Goal: Task Accomplishment & Management: Manage account settings

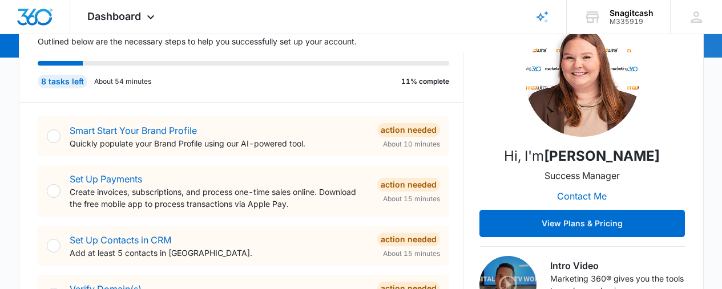
scroll to position [152, 0]
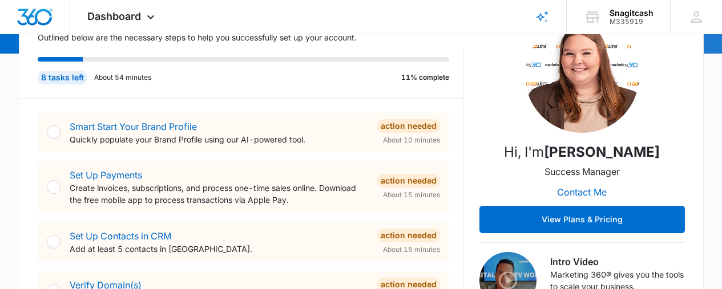
drag, startPoint x: 163, startPoint y: 140, endPoint x: 155, endPoint y: 139, distance: 8.6
click at [160, 140] on p "Quickly populate your Brand Profile using our AI-powered tool." at bounding box center [219, 140] width 298 height 12
click at [140, 132] on div "Smart Start Your Brand Profile Quickly populate your Brand Profile using our AI…" at bounding box center [219, 133] width 298 height 26
click at [126, 126] on link "Smart Start Your Brand Profile" at bounding box center [133, 126] width 127 height 11
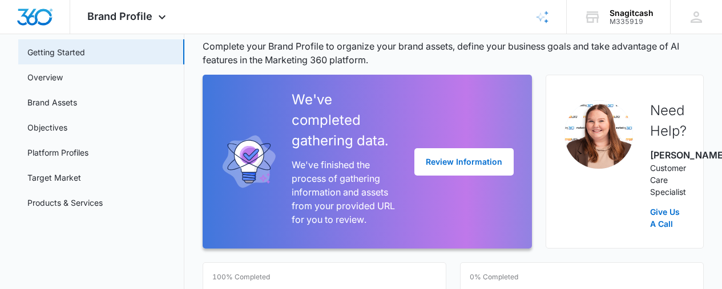
scroll to position [57, 0]
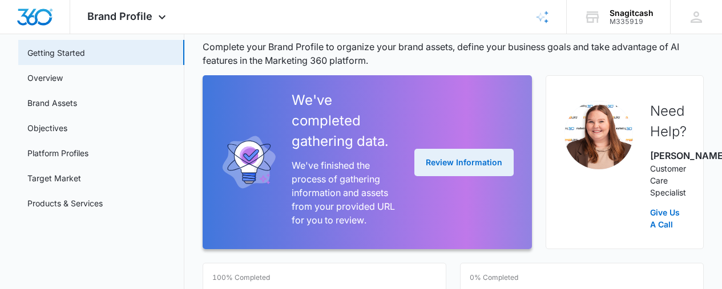
click at [419, 172] on button "Review Information" at bounding box center [463, 162] width 99 height 27
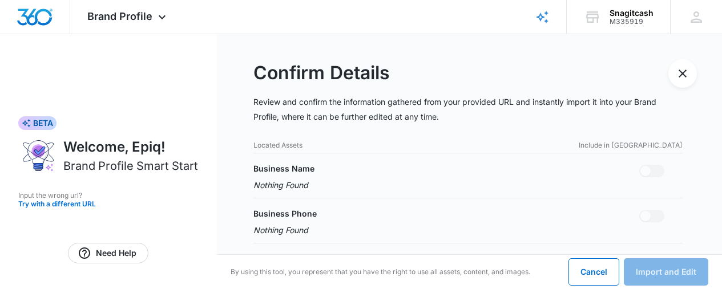
click at [382, 140] on div "Located Assets Include in Import" at bounding box center [468, 145] width 430 height 10
click at [353, 147] on div "Located Assets Include in Import" at bounding box center [468, 145] width 430 height 10
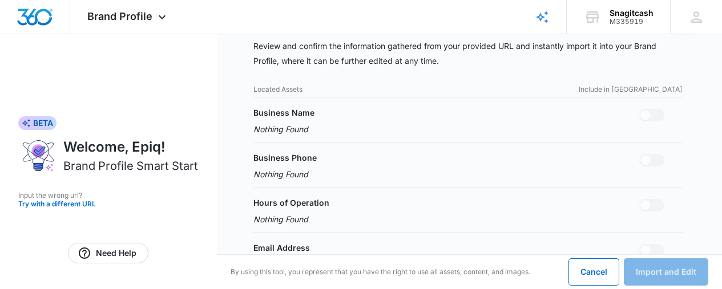
scroll to position [57, 0]
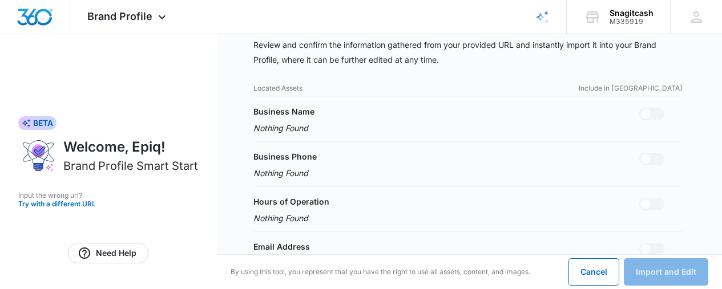
click at [317, 133] on div "Business Name Nothing Found" at bounding box center [468, 120] width 430 height 29
click at [288, 126] on p "Nothing Found" at bounding box center [283, 128] width 61 height 12
click at [70, 201] on button "Try with a different URL" at bounding box center [108, 204] width 180 height 7
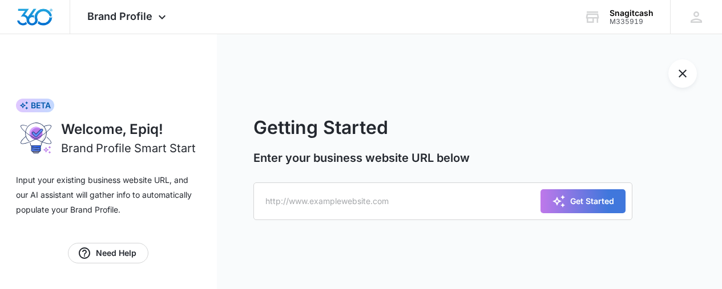
scroll to position [0, 0]
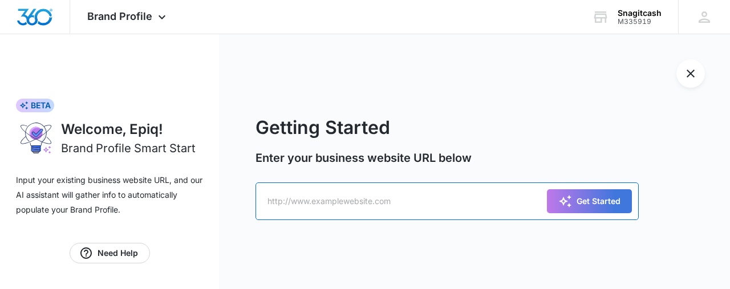
click at [305, 206] on input "text" at bounding box center [447, 202] width 383 height 38
type input "https://www.snagitcash.com"
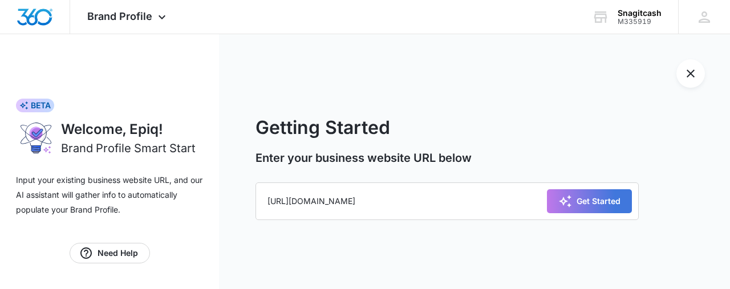
click at [621, 209] on button "Get Started" at bounding box center [589, 201] width 85 height 24
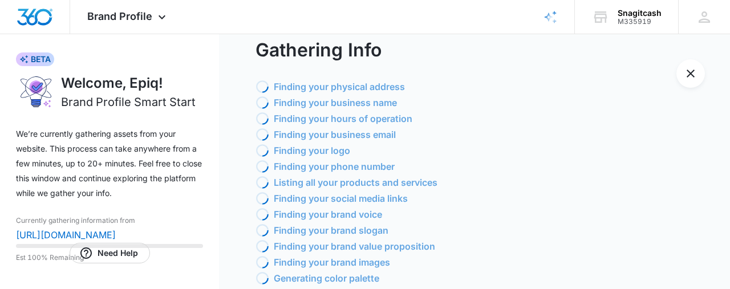
click at [607, 203] on div "Loading Finding your social media links" at bounding box center [493, 199] width 475 height 14
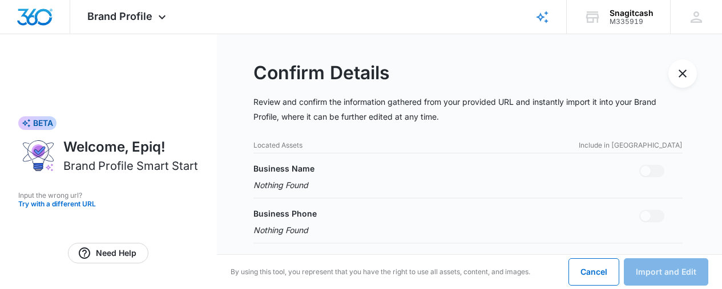
click at [309, 143] on div "Located Assets Include in Import" at bounding box center [468, 145] width 430 height 10
click at [654, 16] on div "Snagitcash M335919 Your Accounts View All" at bounding box center [618, 17] width 103 height 34
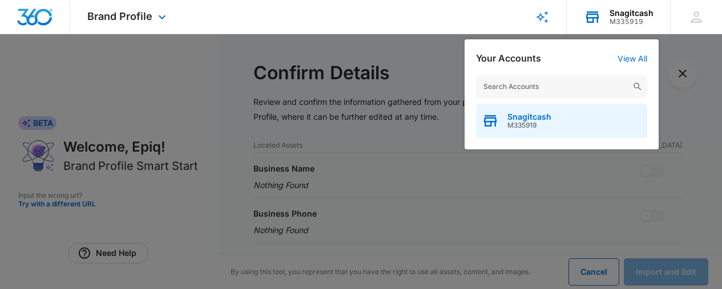
click at [527, 121] on span "Snagitcash" at bounding box center [529, 116] width 44 height 9
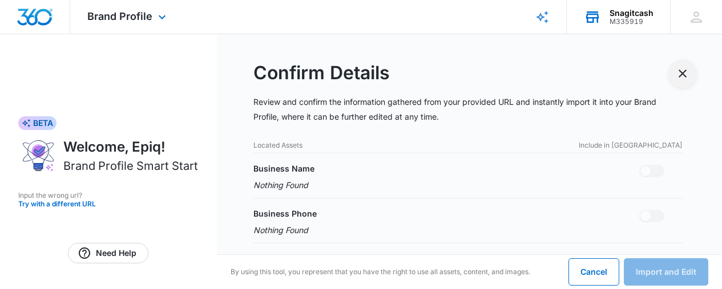
click at [674, 73] on button "Exit Smart Start Wizard" at bounding box center [682, 73] width 29 height 29
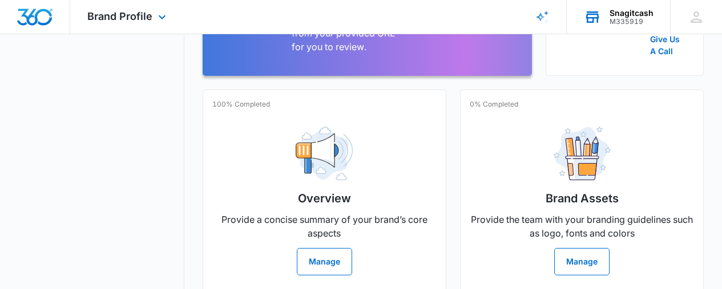
scroll to position [266, 0]
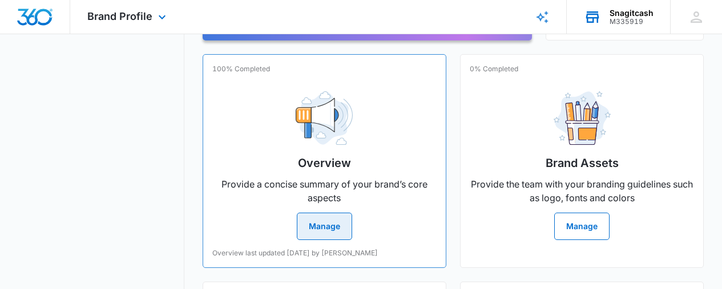
click at [297, 231] on button "Manage" at bounding box center [324, 226] width 55 height 27
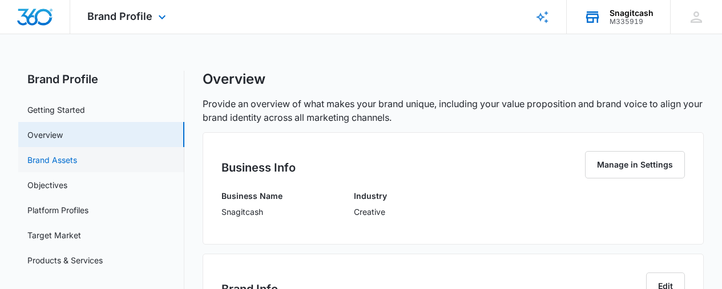
click at [77, 155] on link "Brand Assets" at bounding box center [52, 160] width 50 height 12
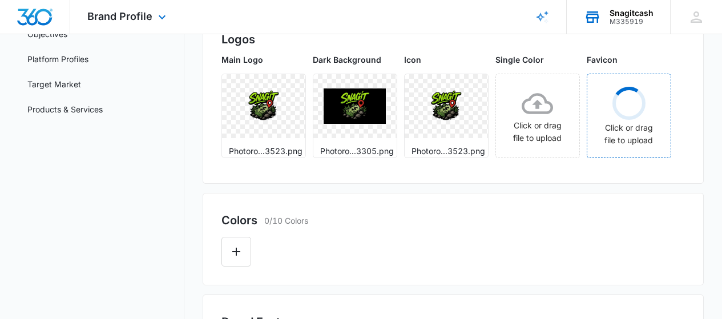
scroll to position [152, 0]
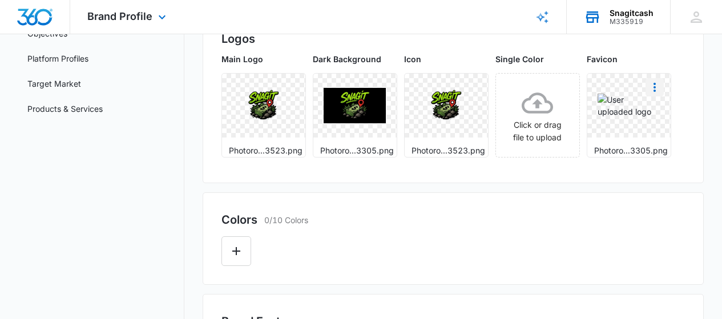
click at [653, 92] on icon "More" at bounding box center [654, 87] width 2 height 9
click at [660, 140] on div "Delete" at bounding box center [678, 136] width 37 height 8
click at [653, 92] on icon "More" at bounding box center [654, 87] width 2 height 9
click at [660, 140] on div "Delete" at bounding box center [678, 136] width 37 height 8
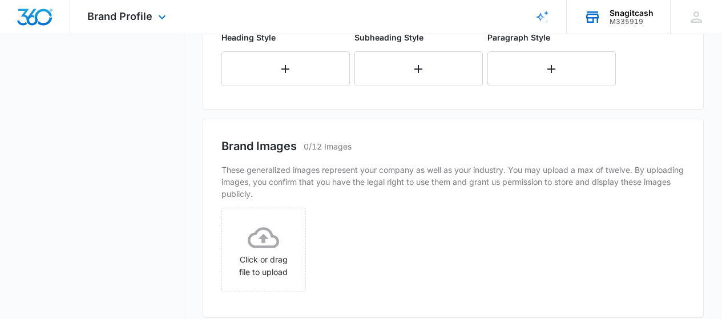
scroll to position [475, 0]
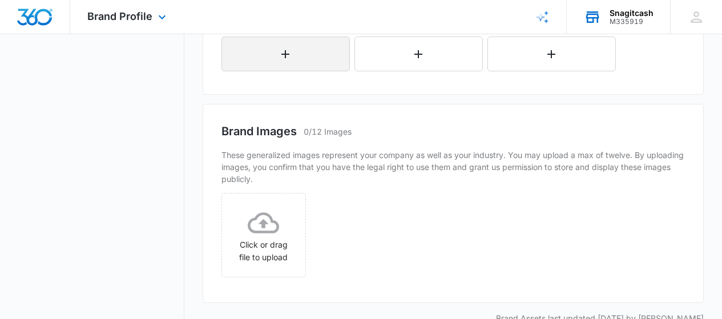
click at [288, 58] on icon "button" at bounding box center [285, 54] width 8 height 8
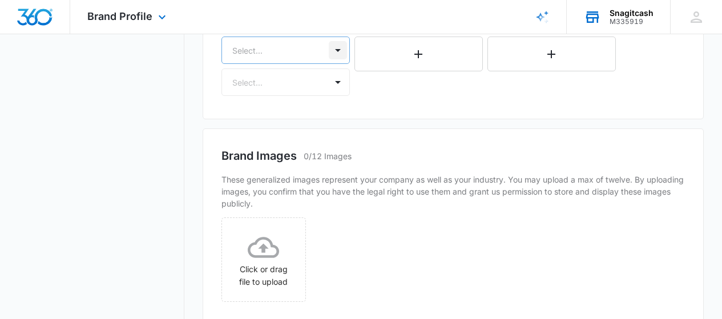
click at [338, 64] on div "Select..." at bounding box center [285, 50] width 128 height 27
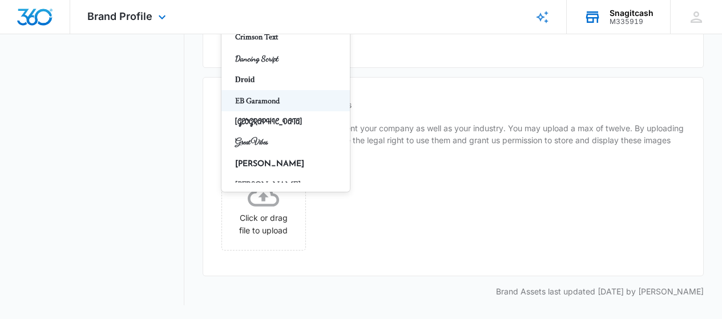
scroll to position [228, 0]
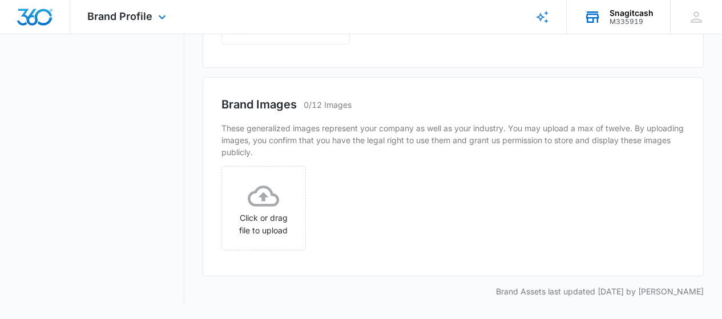
type input "g"
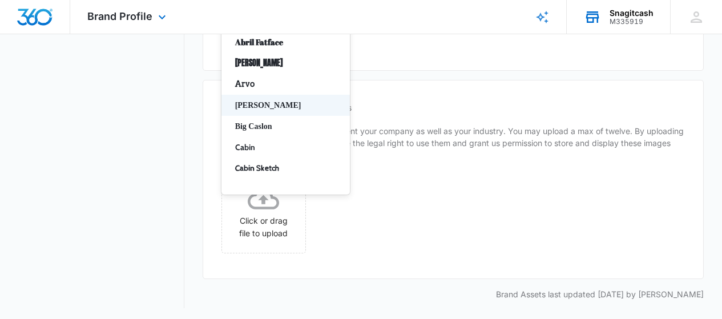
scroll to position [506, 0]
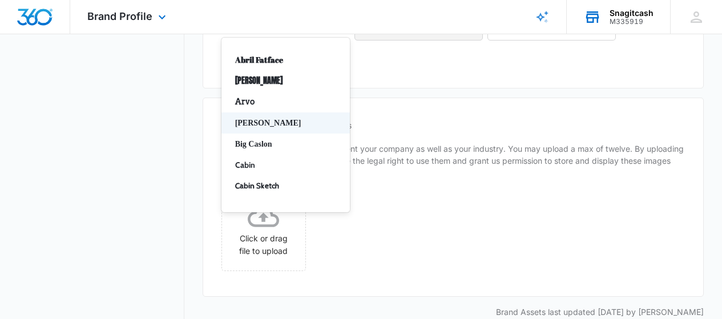
click at [400, 41] on button "button" at bounding box center [418, 23] width 128 height 35
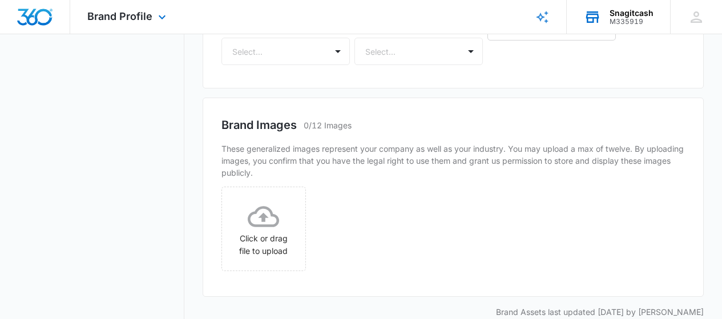
scroll to position [563, 0]
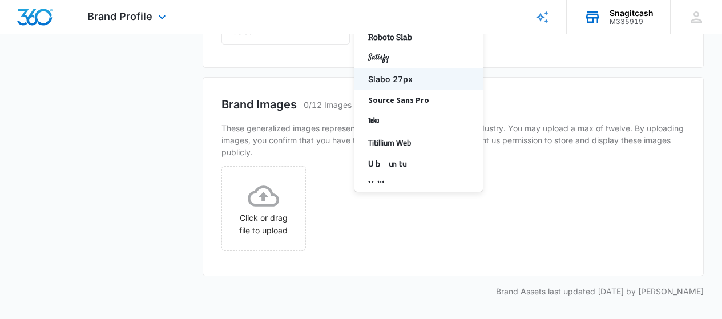
scroll to position [639, 0]
click at [341, 231] on div "Click or drag file to upload" at bounding box center [453, 211] width 464 height 91
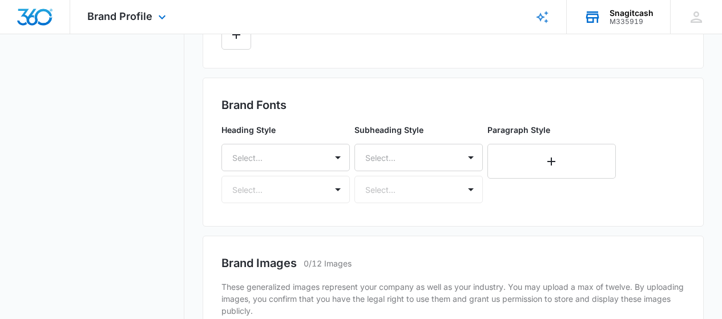
scroll to position [402, 0]
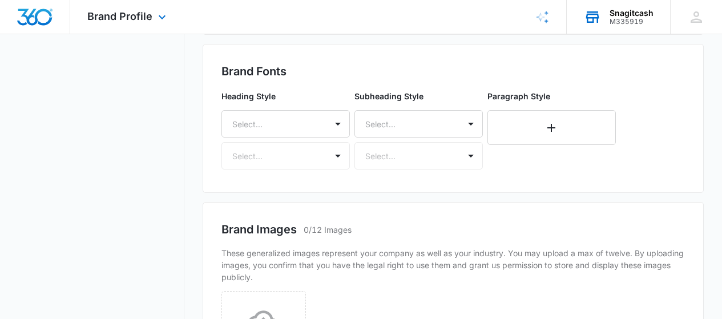
click at [222, 16] on button "Edit Color" at bounding box center [236, 1] width 30 height 30
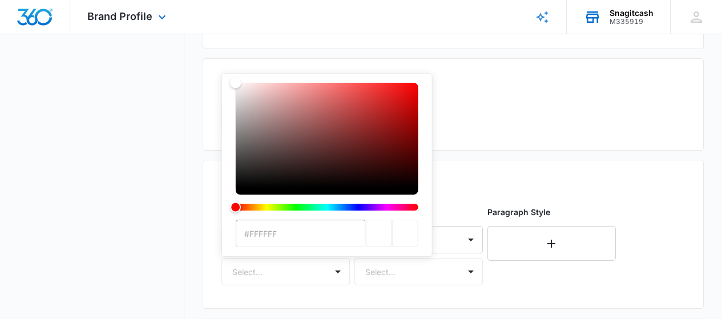
scroll to position [285, 0]
click at [304, 229] on input "#FFFFFF" at bounding box center [301, 233] width 130 height 27
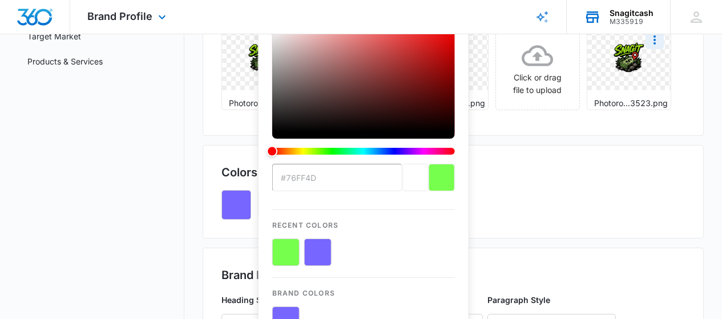
scroll to position [171, 0]
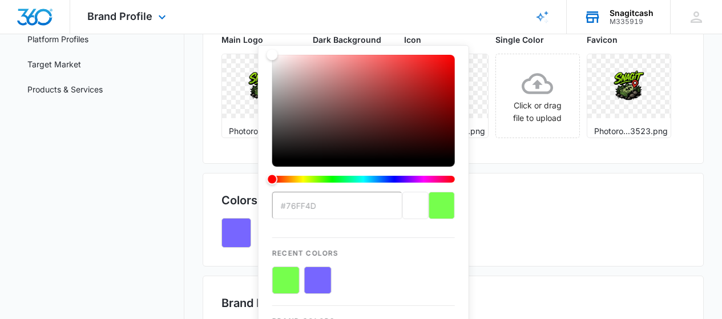
type input "#76ff4d"
click at [437, 207] on div "current color selection" at bounding box center [442, 205] width 26 height 27
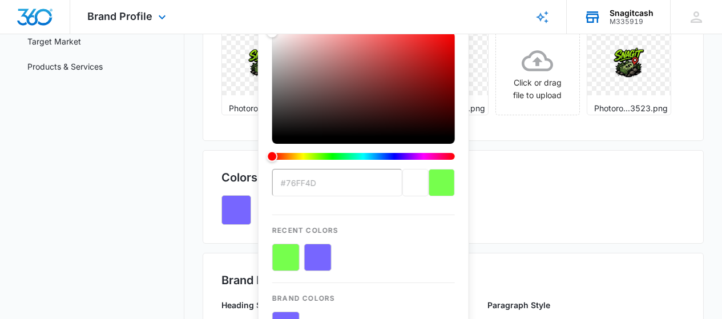
scroll to position [152, 0]
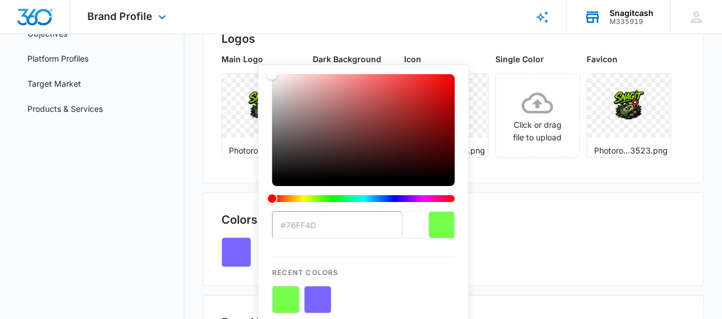
click at [402, 223] on div "previous color" at bounding box center [415, 224] width 26 height 27
click at [341, 229] on input "#76ff4d" at bounding box center [337, 224] width 130 height 27
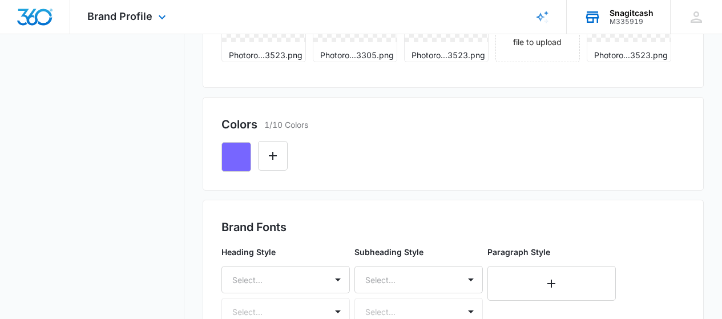
scroll to position [427, 0]
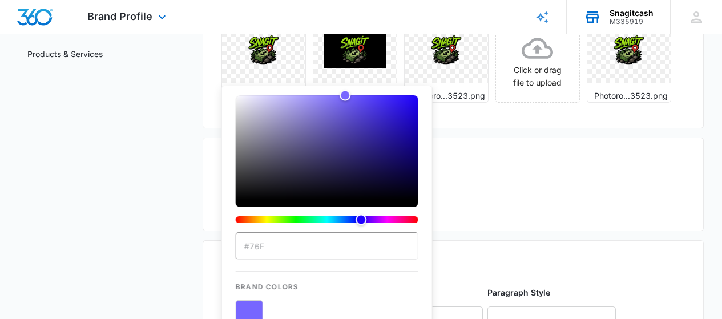
scroll to position [247, 0]
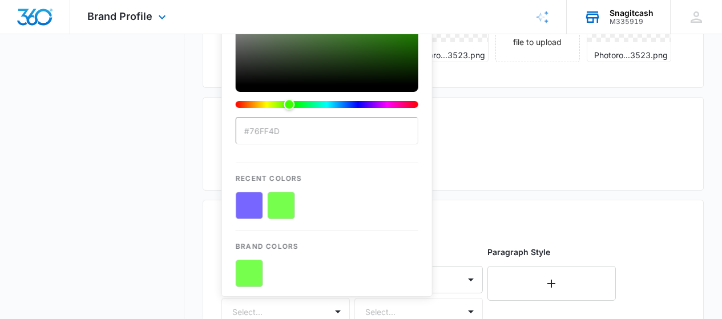
click at [278, 207] on button "color-picker-container" at bounding box center [281, 205] width 27 height 27
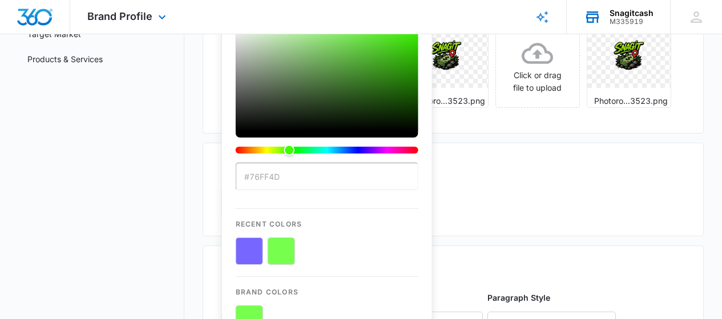
scroll to position [190, 0]
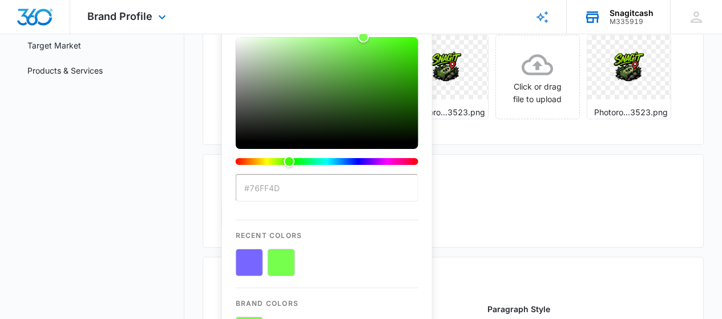
click at [256, 252] on button "color-picker-container" at bounding box center [249, 262] width 27 height 27
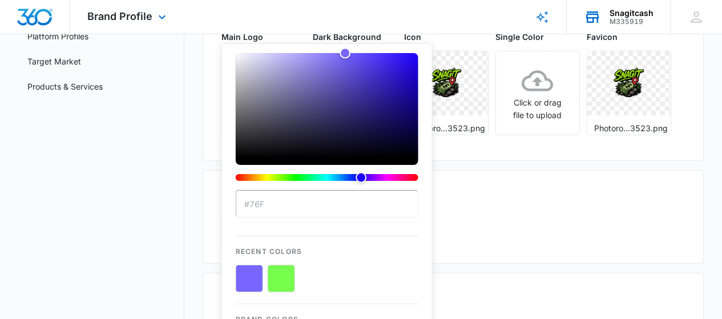
scroll to position [171, 0]
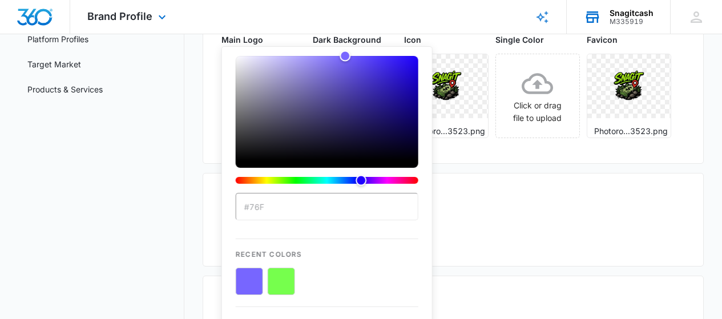
click at [275, 282] on button "color-picker-container" at bounding box center [281, 281] width 27 height 27
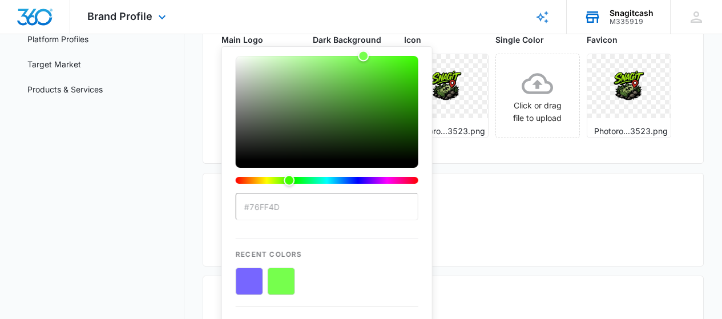
click at [274, 280] on button "color-picker-container" at bounding box center [281, 281] width 27 height 27
click at [252, 282] on button "color-picker-container" at bounding box center [249, 281] width 27 height 27
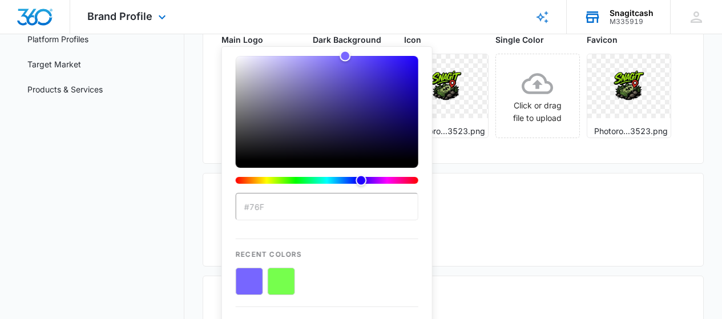
click at [249, 280] on button "color-picker-container" at bounding box center [249, 281] width 27 height 27
click at [248, 278] on button "color-picker-container" at bounding box center [249, 281] width 27 height 27
click at [268, 205] on input "#76F" at bounding box center [327, 206] width 183 height 27
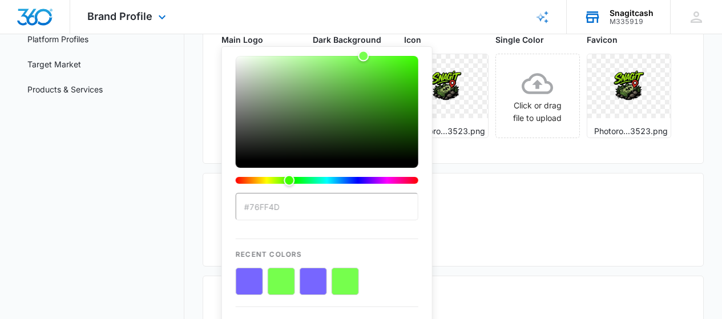
click at [312, 281] on button "color-picker-container" at bounding box center [313, 281] width 27 height 27
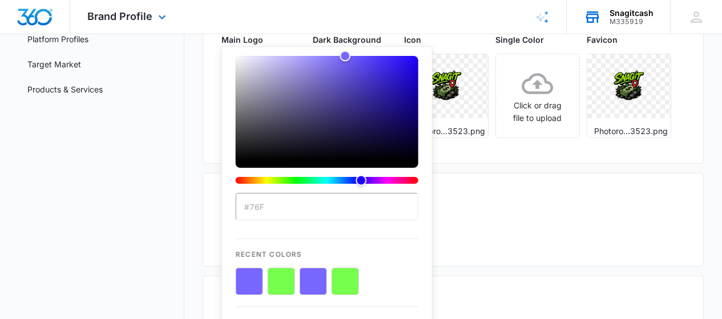
click at [337, 282] on button "color-picker-container" at bounding box center [345, 281] width 27 height 27
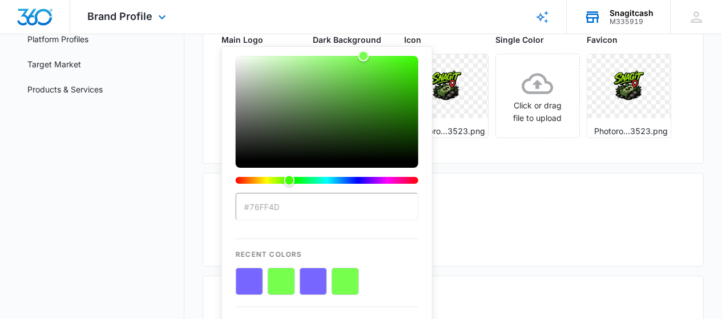
type input "#76FF4D"
click at [326, 207] on input "#76FF4D" at bounding box center [327, 206] width 183 height 27
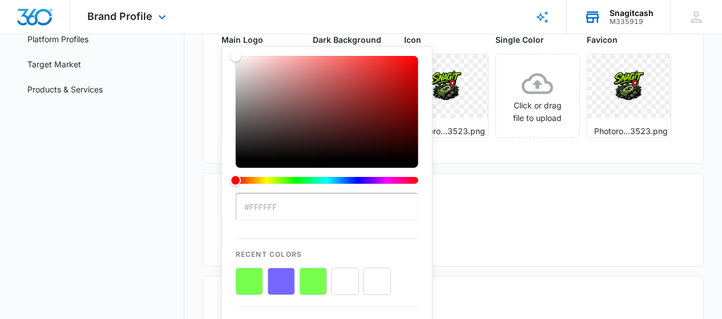
click at [280, 279] on button "color-picker-container" at bounding box center [281, 281] width 27 height 27
type input "#76F"
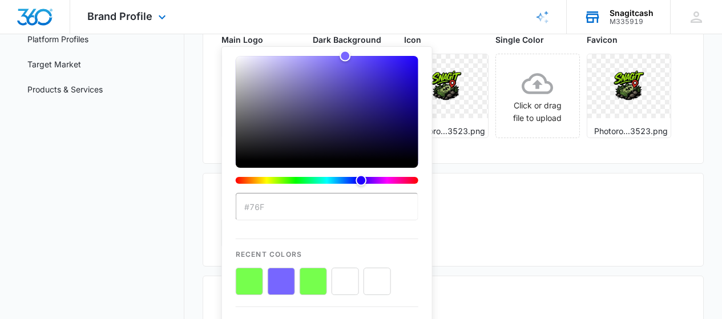
click at [278, 207] on input "#76F" at bounding box center [327, 206] width 183 height 27
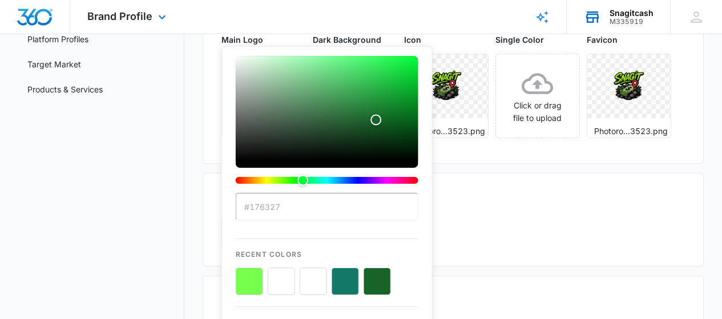
click at [337, 285] on button "color-picker-container" at bounding box center [345, 281] width 27 height 27
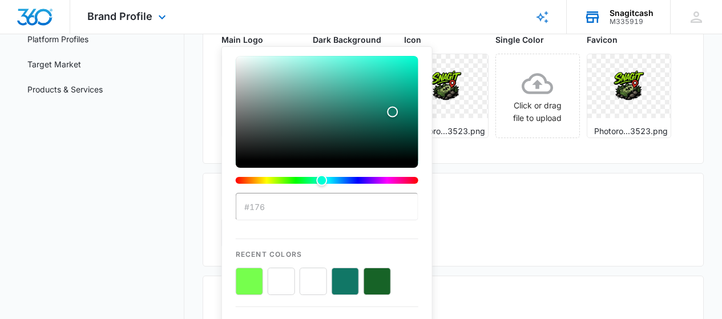
click at [309, 204] on input "#176" at bounding box center [327, 206] width 183 height 27
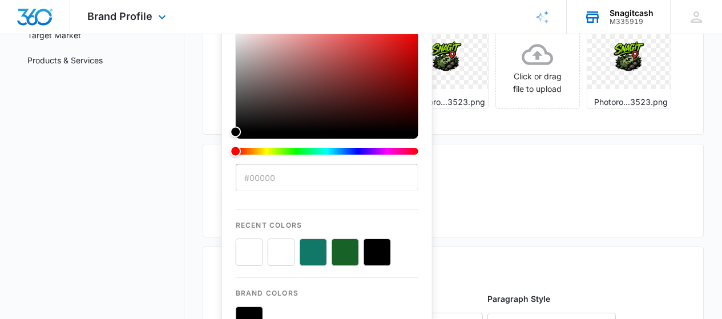
scroll to position [209, 0]
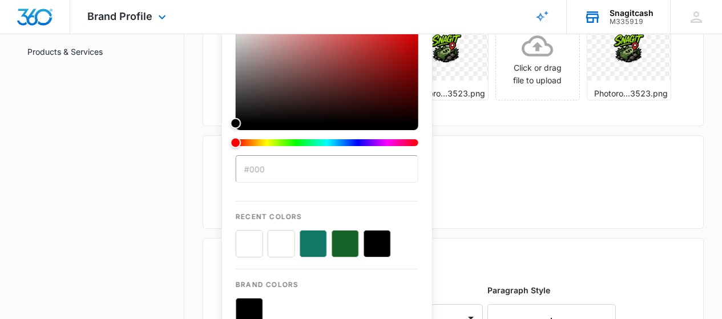
click at [286, 243] on button "color-picker-container" at bounding box center [281, 243] width 27 height 27
click at [309, 240] on button "color-picker-container" at bounding box center [313, 243] width 27 height 27
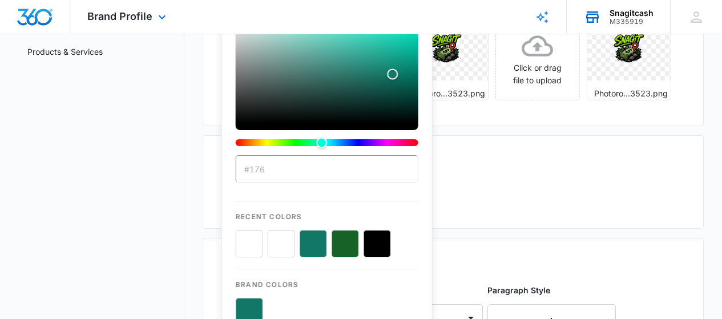
drag, startPoint x: 245, startPoint y: 237, endPoint x: 243, endPoint y: 229, distance: 7.8
click at [242, 234] on button "color-picker-container" at bounding box center [249, 243] width 27 height 27
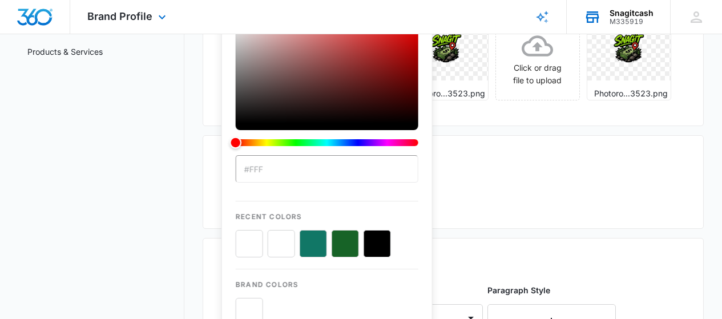
click at [295, 140] on div "Hue" at bounding box center [327, 142] width 183 height 7
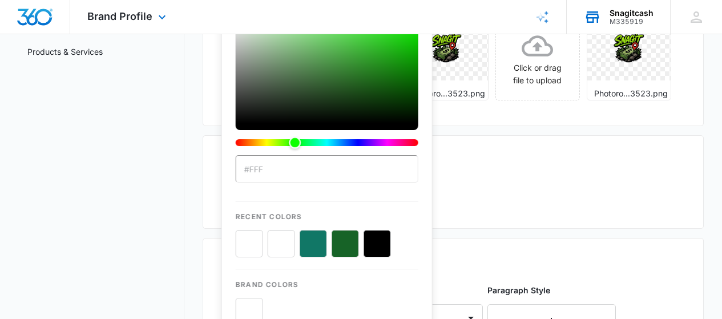
type input "#FFF"
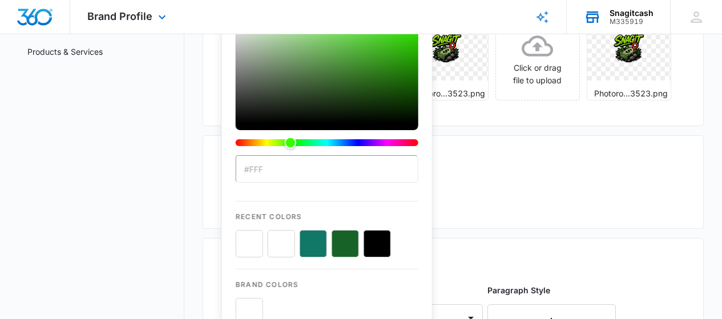
click at [290, 139] on div "Hue" at bounding box center [291, 143] width 12 height 12
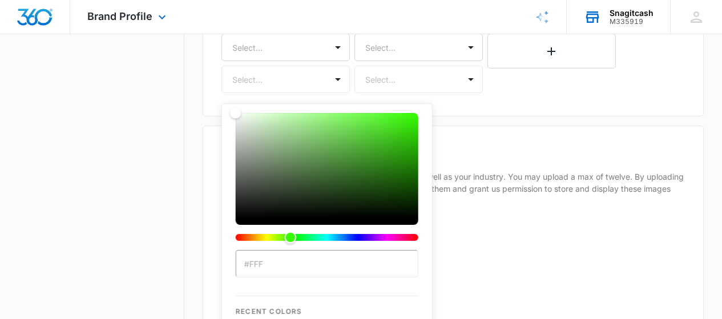
scroll to position [440, 0]
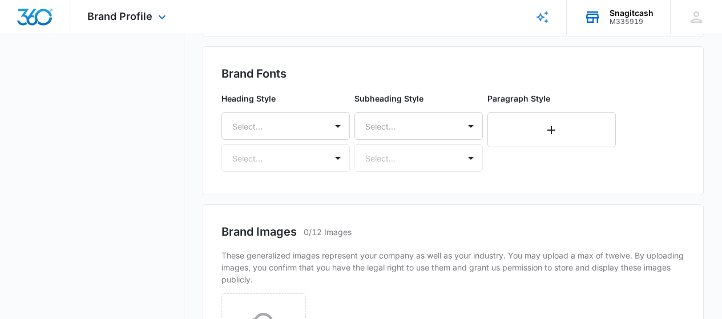
scroll to position [456, 0]
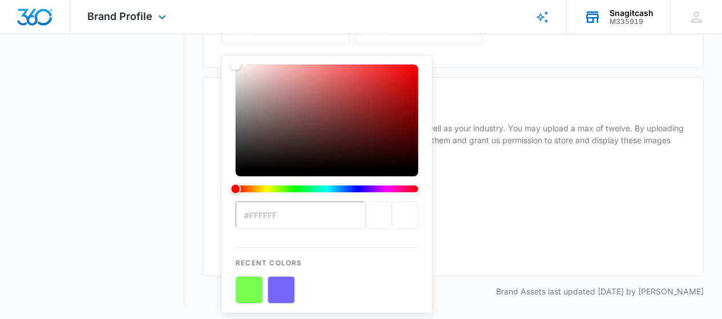
scroll to position [551, 0]
click at [371, 201] on div "previous color" at bounding box center [379, 214] width 26 height 27
click at [370, 201] on div "previous color" at bounding box center [379, 214] width 26 height 27
click at [250, 276] on button "color-picker-container" at bounding box center [249, 289] width 27 height 27
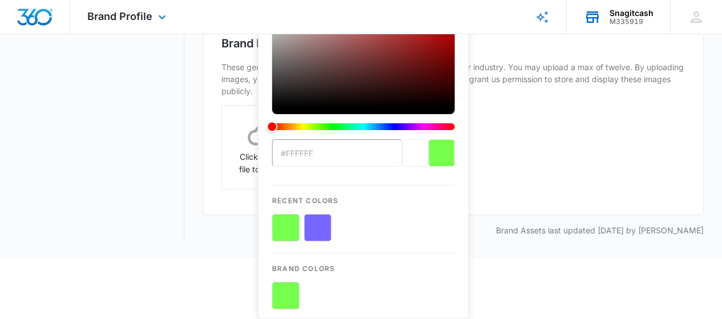
scroll to position [589, 0]
click at [410, 153] on div "previous color" at bounding box center [415, 152] width 26 height 27
click at [404, 157] on div "previous color" at bounding box center [415, 152] width 26 height 27
click at [403, 158] on div "previous color" at bounding box center [415, 152] width 26 height 27
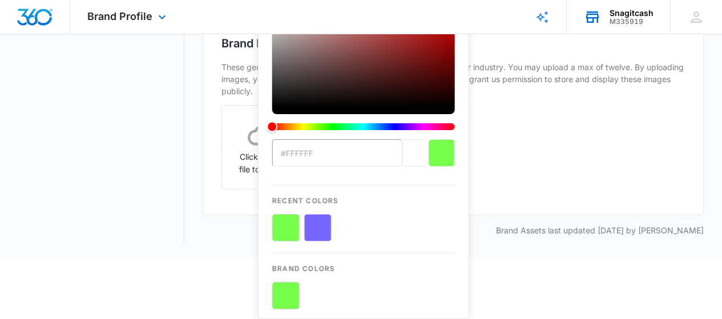
click at [349, 149] on input "#FFFFFF" at bounding box center [337, 152] width 130 height 27
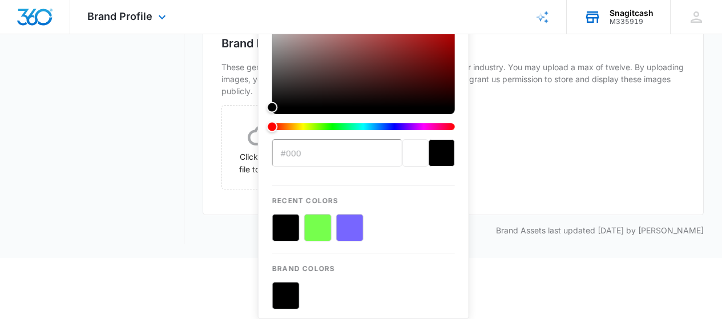
click at [321, 216] on button "color-picker-container" at bounding box center [317, 227] width 27 height 27
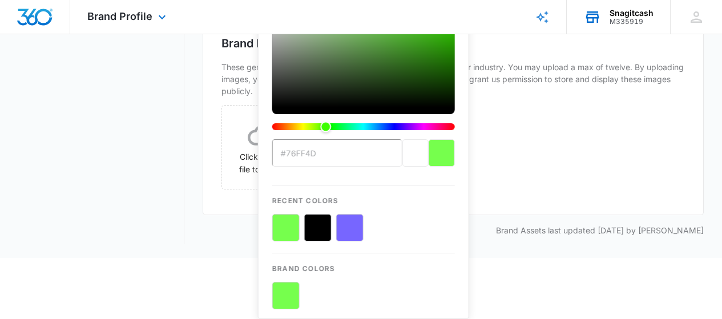
scroll to position [646, 0]
click at [343, 214] on button "color-picker-container" at bounding box center [349, 227] width 27 height 27
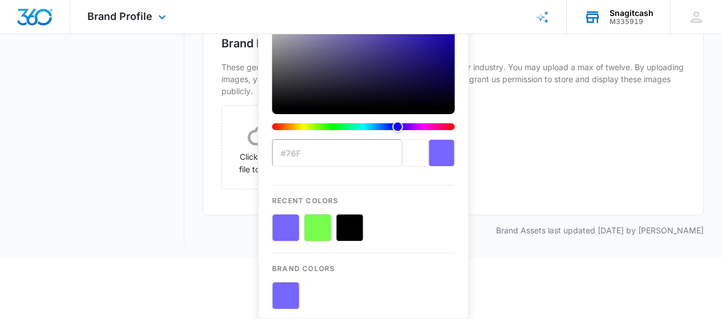
click at [343, 214] on button "color-picker-container" at bounding box center [349, 227] width 27 height 27
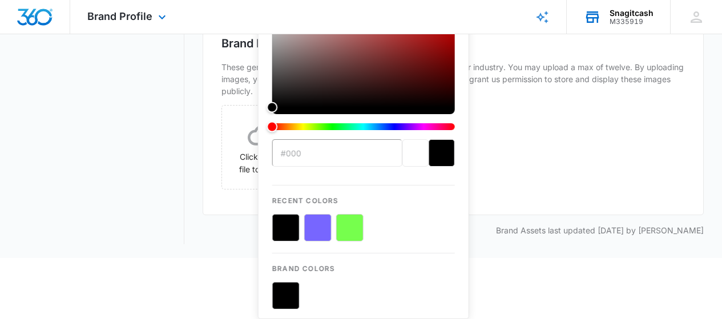
click at [319, 214] on button "color-picker-container" at bounding box center [317, 227] width 27 height 27
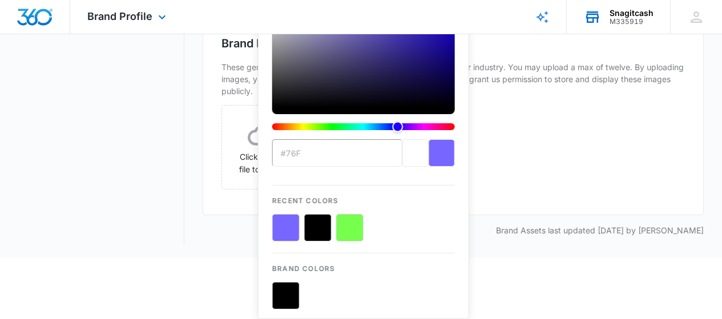
click at [319, 214] on button "color-picker-container" at bounding box center [317, 227] width 27 height 27
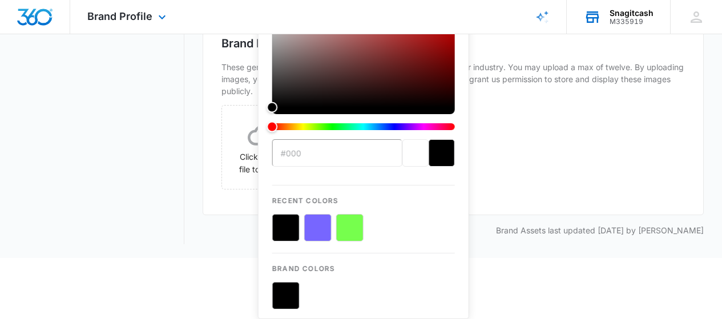
click at [318, 214] on button "color-picker-container" at bounding box center [317, 227] width 27 height 27
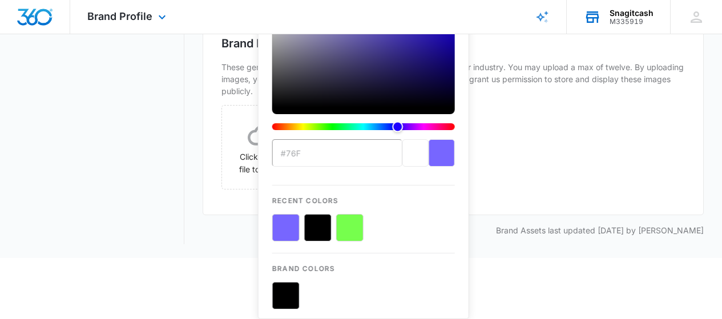
click at [317, 214] on button "color-picker-container" at bounding box center [317, 227] width 27 height 27
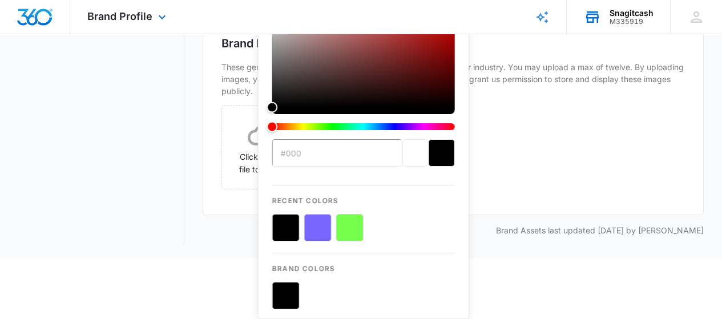
click at [317, 214] on button "color-picker-container" at bounding box center [317, 227] width 27 height 27
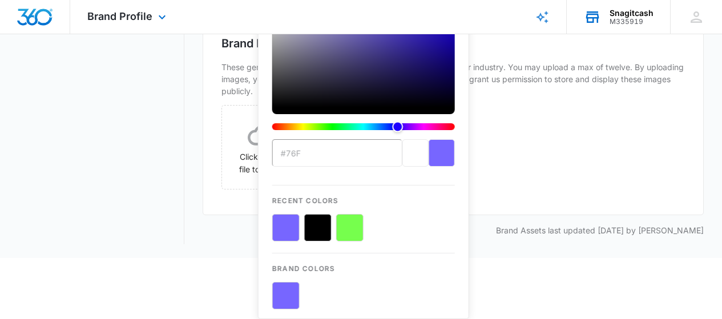
click at [274, 282] on button "color-picker-container" at bounding box center [285, 295] width 27 height 27
click at [275, 282] on button "color-picker-container" at bounding box center [285, 295] width 27 height 27
click at [284, 282] on button "color-picker-container" at bounding box center [285, 295] width 27 height 27
click at [332, 214] on div "color-picker-container" at bounding box center [363, 227] width 183 height 27
click at [345, 214] on button "color-picker-container" at bounding box center [349, 227] width 27 height 27
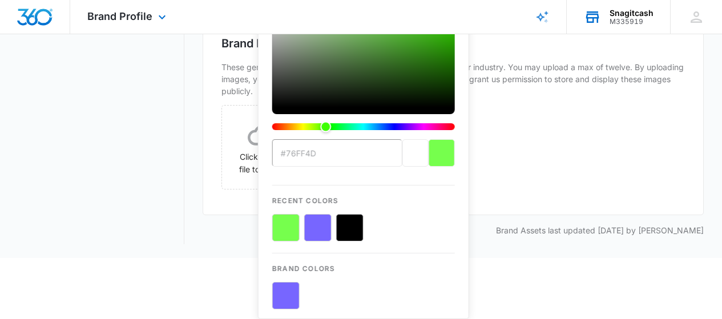
click at [343, 214] on button "color-picker-container" at bounding box center [349, 227] width 27 height 27
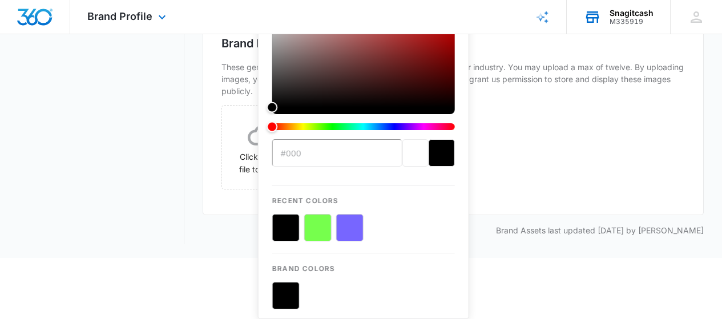
click at [322, 214] on button "color-picker-container" at bounding box center [317, 227] width 27 height 27
type input "#76ff4d"
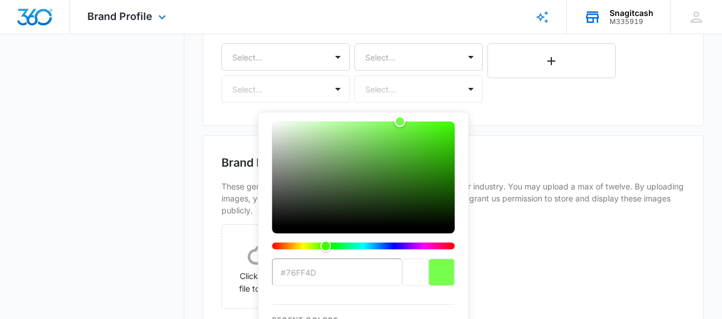
scroll to position [571, 0]
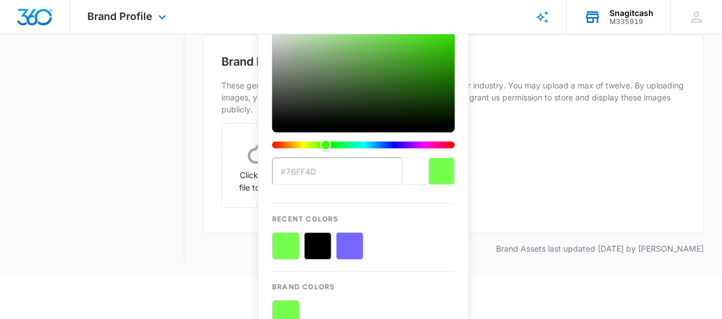
drag, startPoint x: 350, startPoint y: 244, endPoint x: 318, endPoint y: 170, distance: 80.0
click at [318, 170] on input "#76ff4d" at bounding box center [337, 170] width 130 height 27
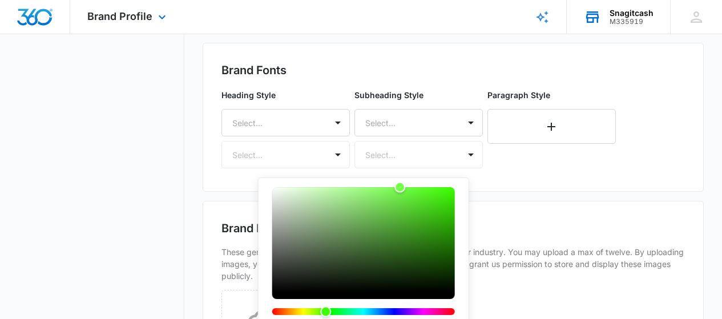
scroll to position [383, 0]
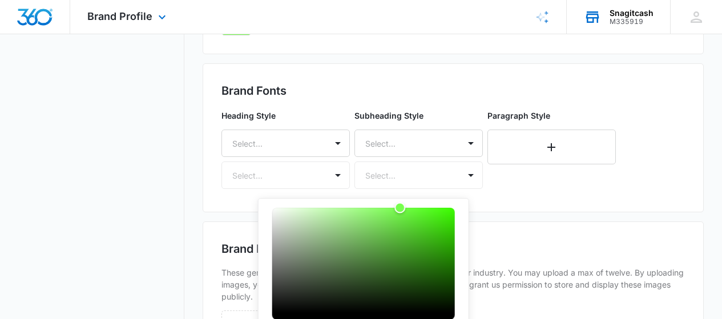
click at [401, 35] on div "#76ff4d Recent Colors Brand Colors" at bounding box center [453, 16] width 464 height 39
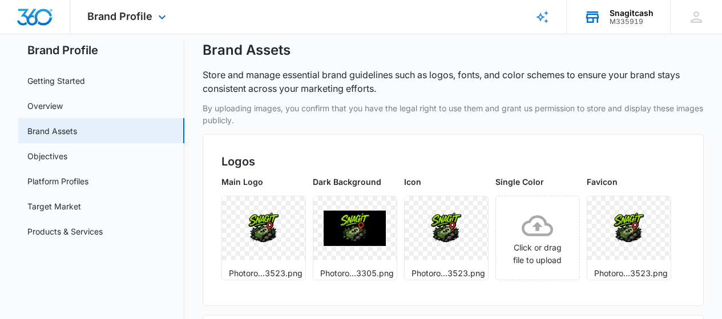
scroll to position [3, 0]
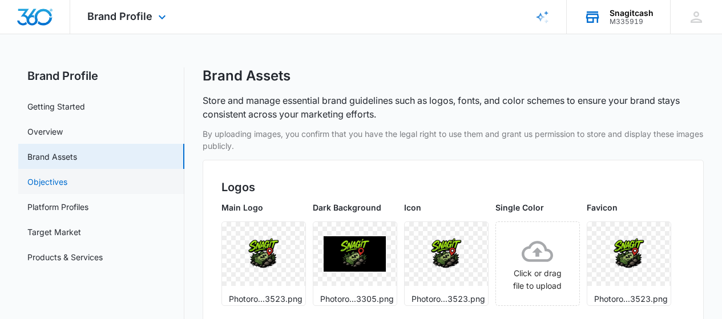
click at [67, 183] on link "Objectives" at bounding box center [47, 182] width 40 height 12
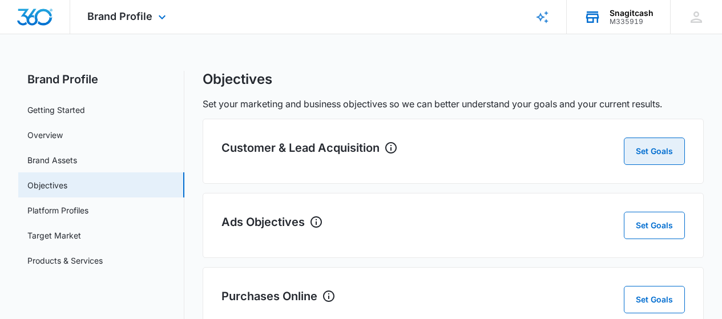
click at [648, 152] on button "Set Goals" at bounding box center [654, 151] width 61 height 27
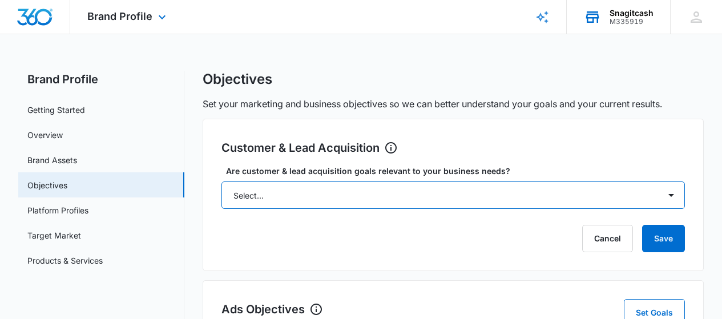
click at [673, 192] on select "Select... Yes No Yes, but don't currently have the data" at bounding box center [453, 194] width 464 height 27
select select "yes"
click at [221, 181] on select "Select... Yes No Yes, but don't currently have the data" at bounding box center [453, 194] width 464 height 27
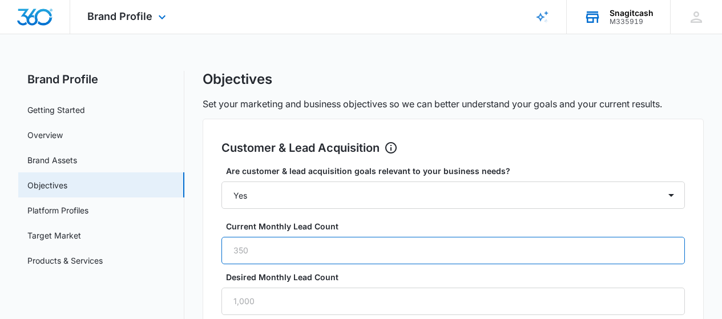
click at [293, 248] on input "Current Monthly Lead Count" at bounding box center [453, 250] width 464 height 27
type input "0"
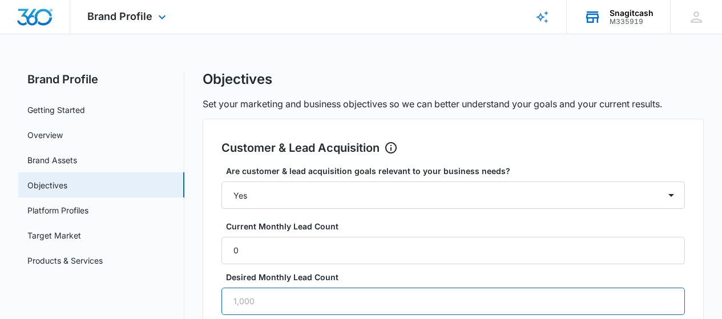
click at [385, 288] on input "Desired Monthly Lead Count" at bounding box center [453, 301] width 464 height 27
type input "0"
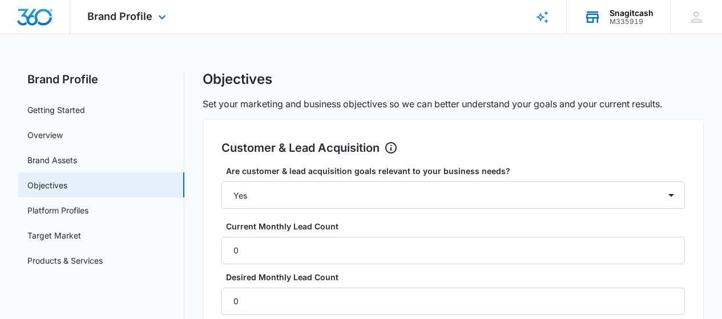
type input "0"
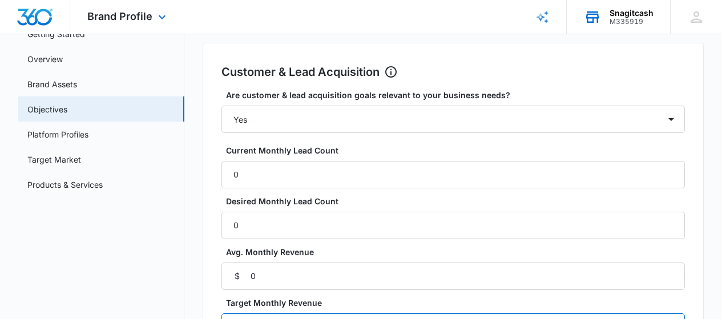
scroll to position [76, 0]
type input "10000"
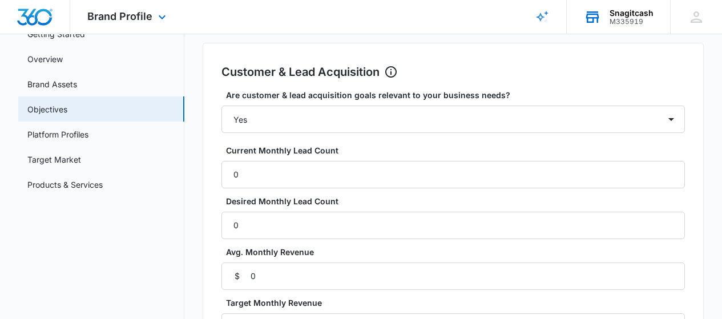
select select "3 months"
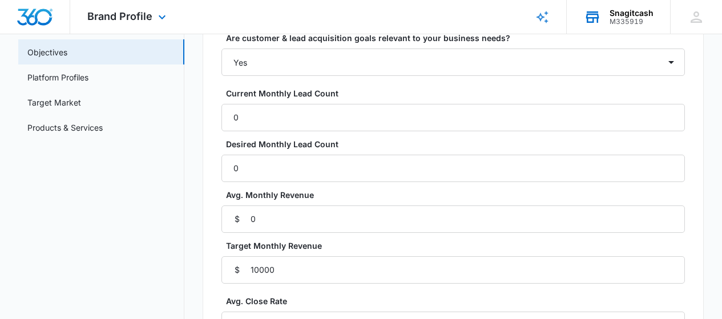
scroll to position [172, 0]
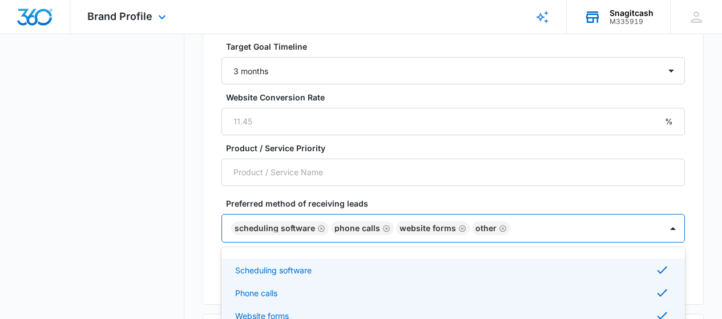
scroll to position [439, 0]
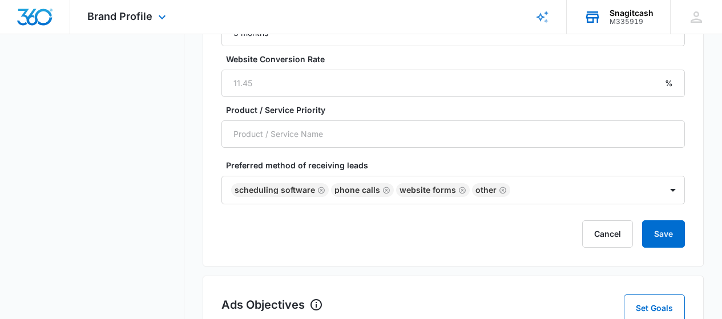
scroll to position [496, 0]
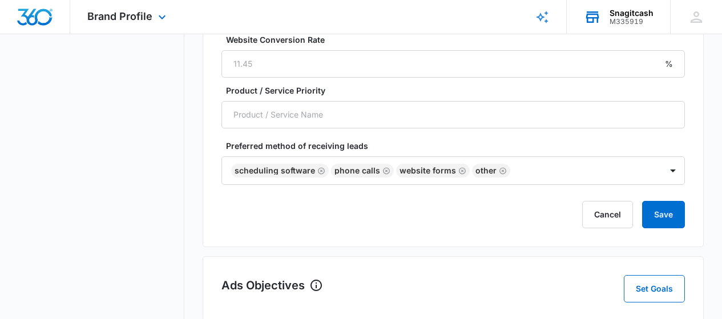
select select "yes"
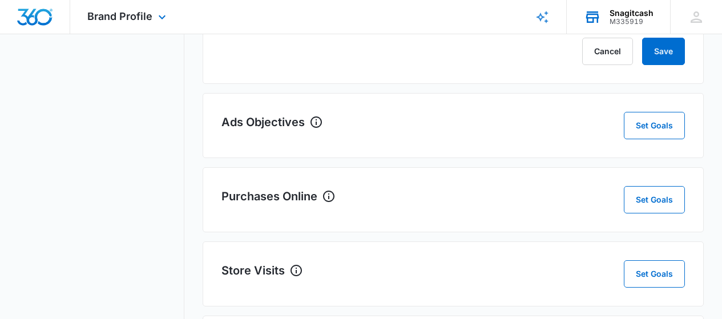
scroll to position [95, 0]
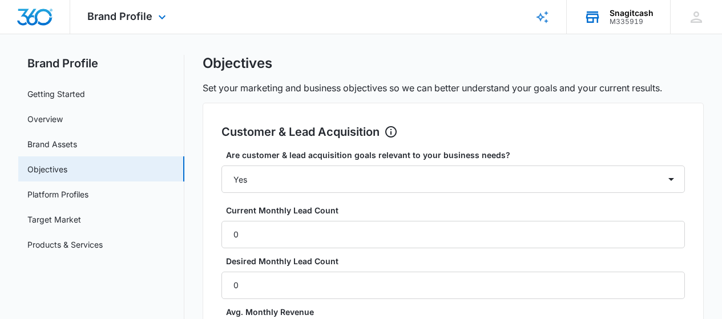
scroll to position [0, 0]
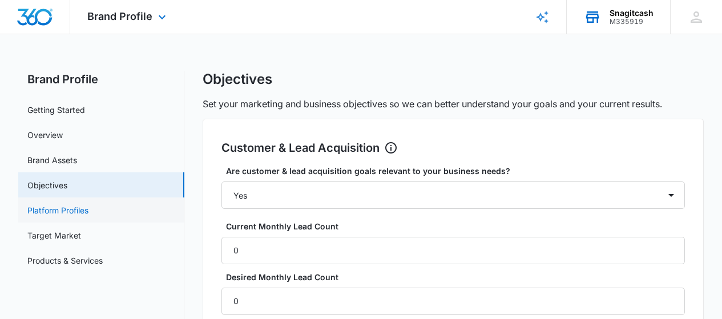
click at [64, 215] on link "Platform Profiles" at bounding box center [57, 210] width 61 height 12
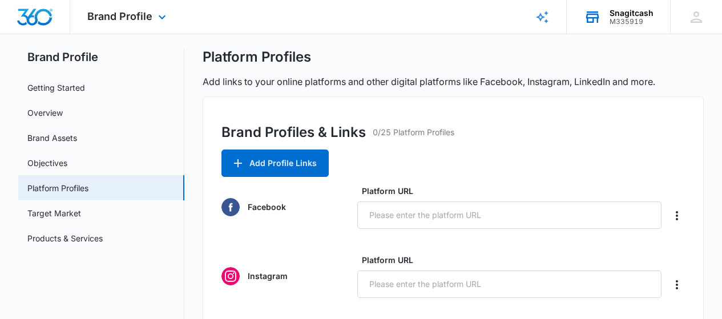
scroll to position [38, 0]
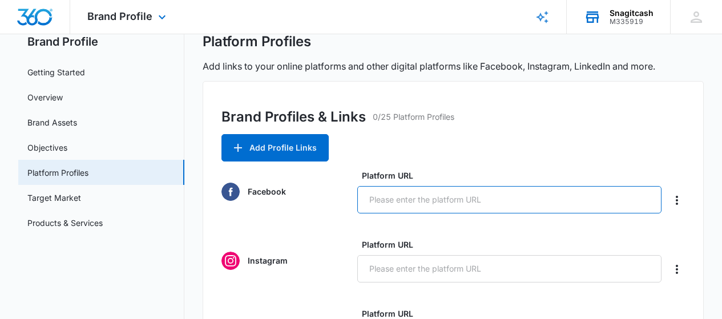
paste input "https://www.facebook.com/share/175NEAeYzU/?mibextid=wwXIfr"
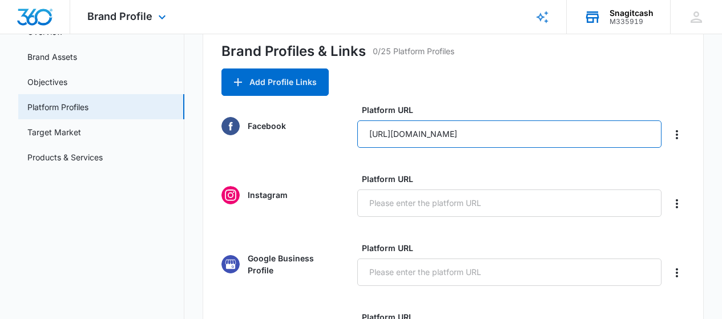
scroll to position [114, 0]
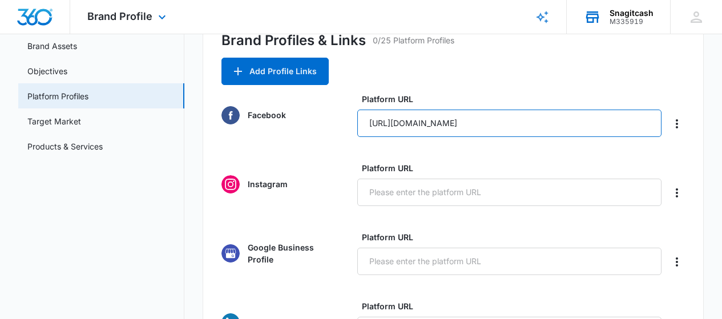
type input "https://www.facebook.com/share/175NEAeYzU/?mibextid=wwXIfr"
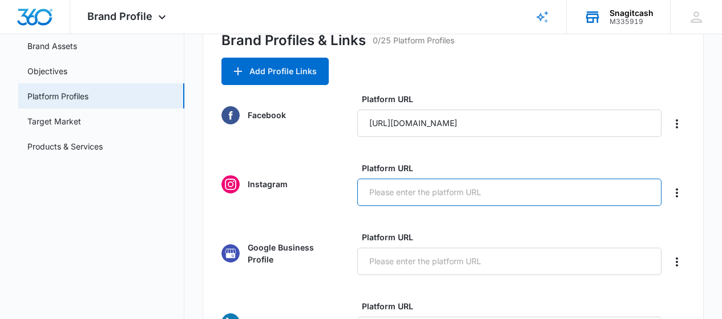
paste input "https://www.instagram.com/snagitcash"
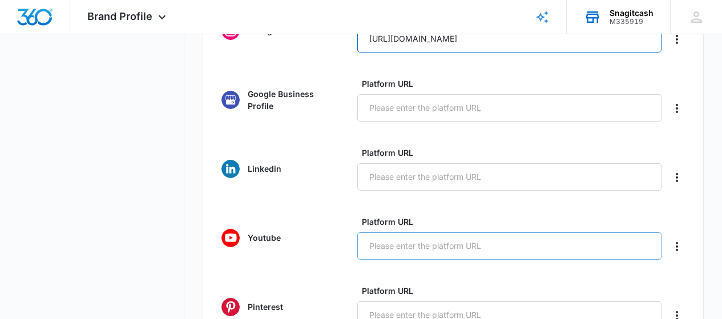
scroll to position [304, 0]
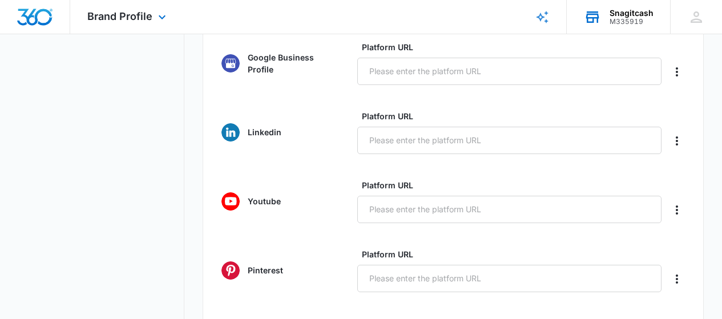
type input "https://www.instagram.com/snagitcash"
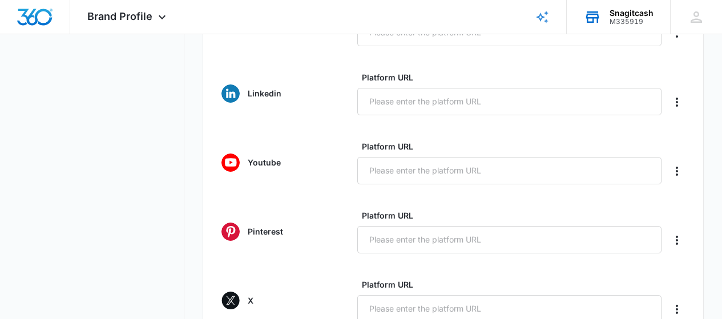
scroll to position [361, 0]
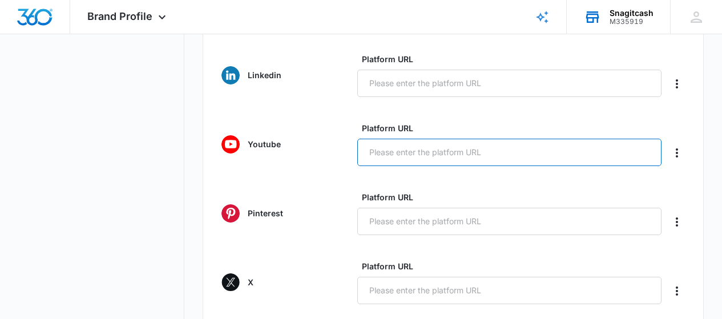
paste input "https://youtube.com/@snagitcash?feature=shared"
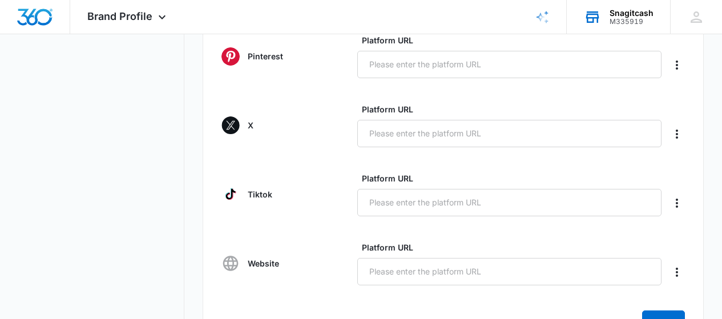
scroll to position [532, 0]
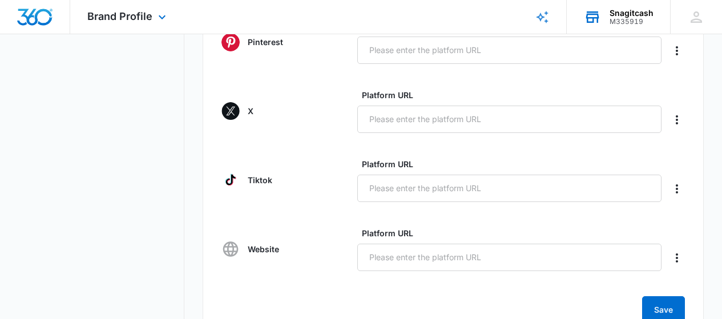
type input "https://youtube.com/@snagitcash?feature=shared"
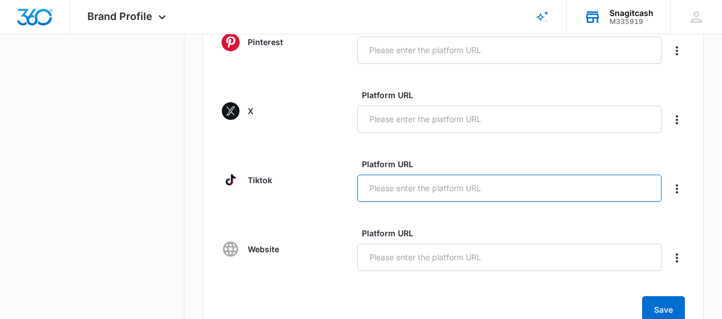
paste input "http://www.tiktok.com/@snagitcash"
type input "http://www.tiktok.com/@snagitcash"
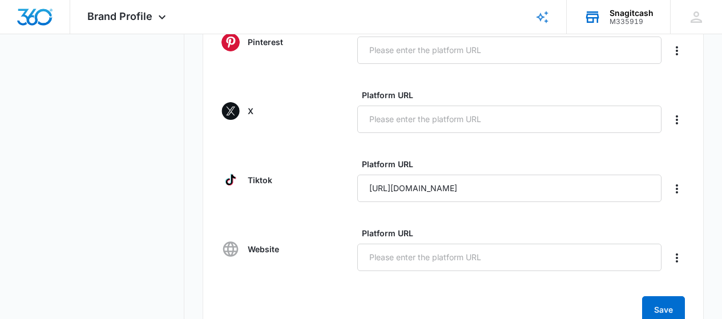
drag, startPoint x: 353, startPoint y: 208, endPoint x: 315, endPoint y: 193, distance: 40.8
click at [317, 195] on div "Tiktok Platform URL http://www.tiktok.com/@snagitcash" at bounding box center [453, 180] width 464 height 44
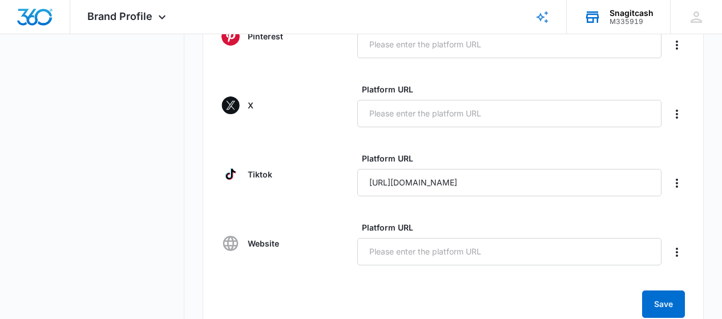
scroll to position [588, 0]
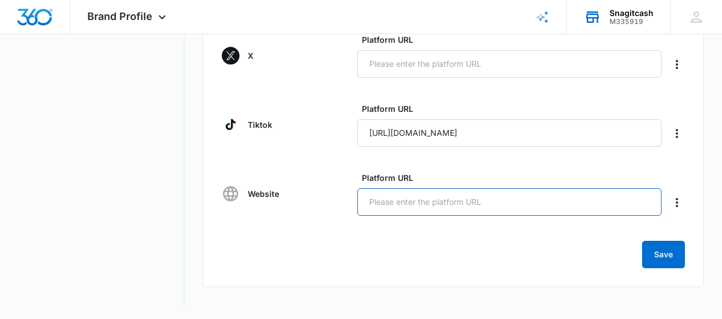
click at [388, 200] on input "Platform URL" at bounding box center [509, 201] width 304 height 27
type input "snagitcash.com"
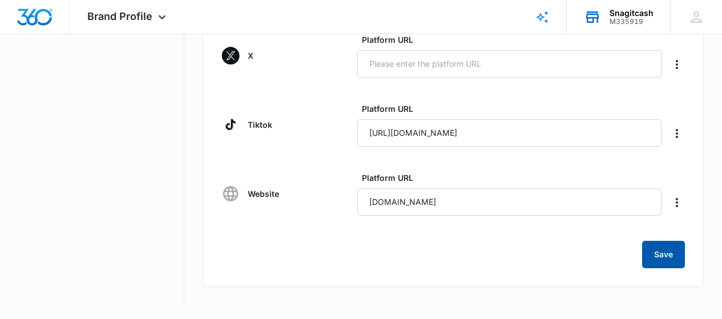
click at [674, 249] on button "Save" at bounding box center [663, 254] width 43 height 27
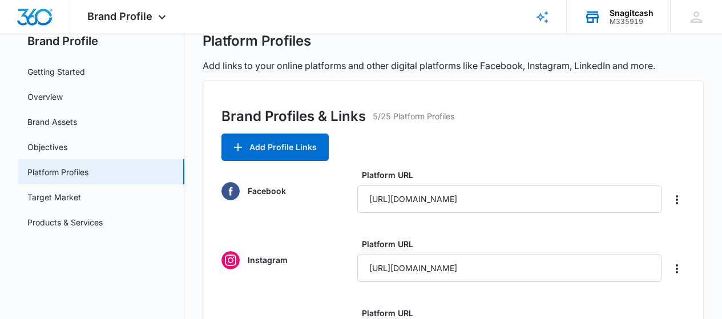
scroll to position [10, 0]
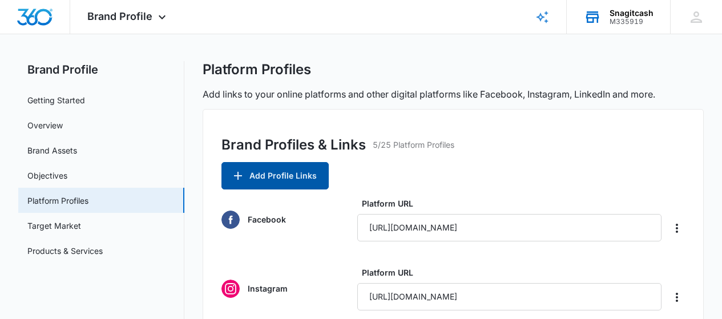
click at [296, 173] on button "Add Profile Links" at bounding box center [274, 175] width 107 height 27
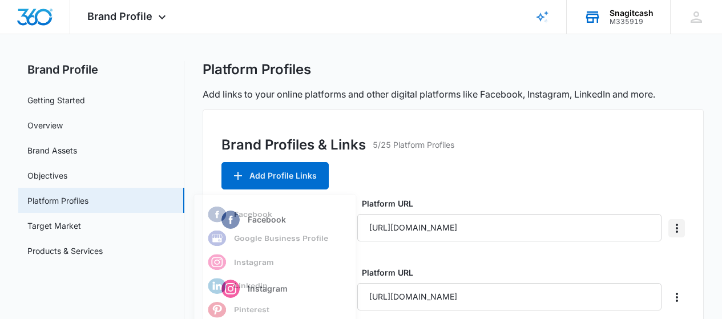
click at [680, 232] on icon "Delete" at bounding box center [677, 228] width 14 height 14
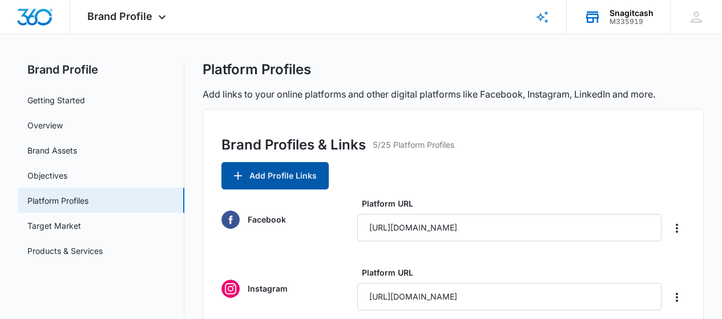
click at [294, 182] on button "Add Profile Links" at bounding box center [274, 175] width 107 height 27
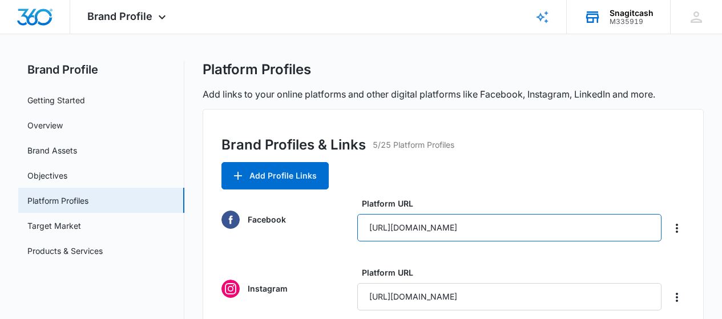
drag, startPoint x: 619, startPoint y: 228, endPoint x: 357, endPoint y: 231, distance: 261.9
click at [357, 231] on input "https://www.facebook.com/share/175NEAeYzU/?mibextid=wwXIfr" at bounding box center [509, 227] width 304 height 27
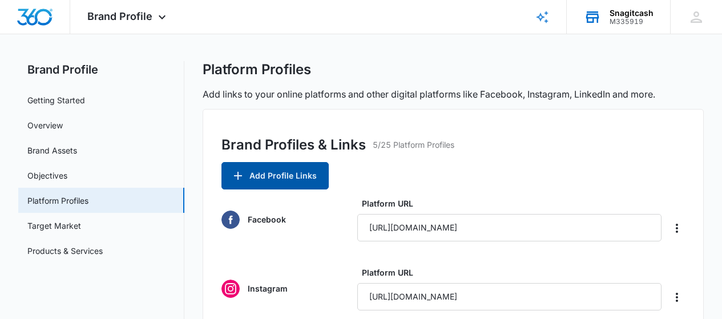
click at [256, 179] on button "Add Profile Links" at bounding box center [274, 175] width 107 height 27
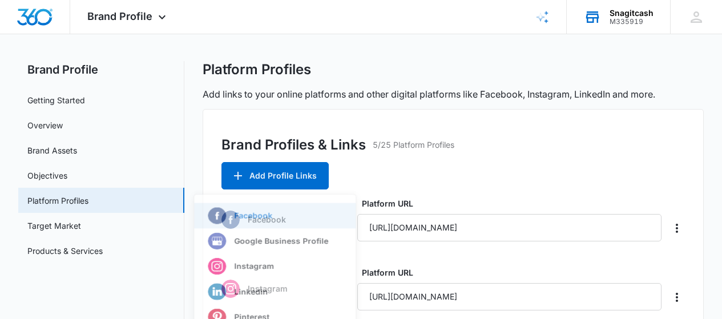
click at [254, 219] on p "Facebook" at bounding box center [253, 217] width 38 height 8
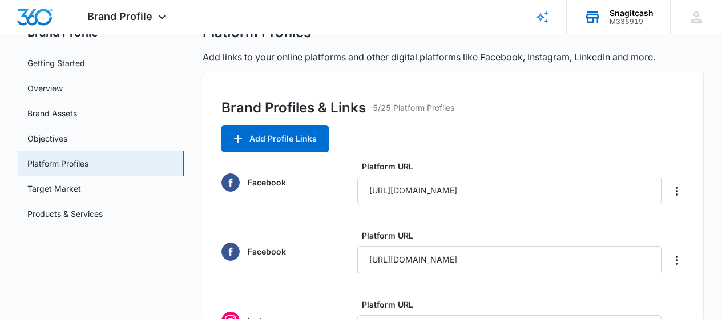
scroll to position [47, 0]
type input "https://www.facebook.com/share/175NEAeYzU/?mibextid=wwXIfr"
click at [678, 192] on icon "Delete" at bounding box center [677, 191] width 14 height 14
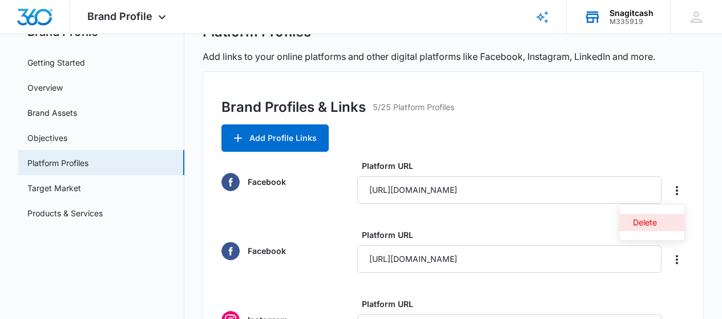
click at [659, 223] on button "Delete" at bounding box center [651, 222] width 65 height 17
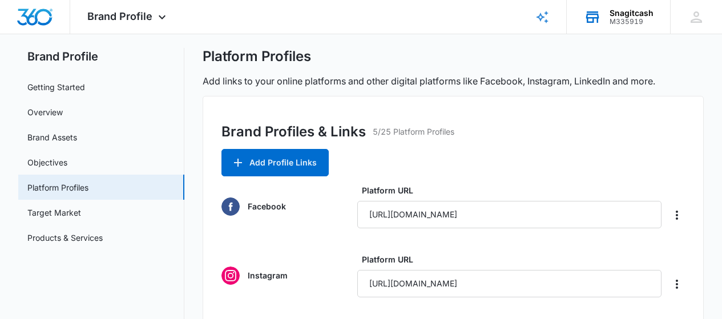
scroll to position [0, 0]
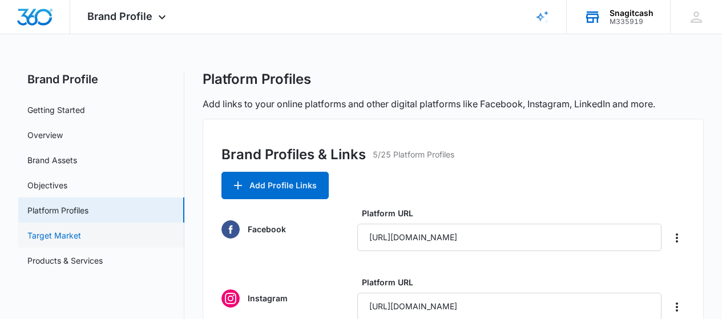
click at [60, 229] on link "Target Market" at bounding box center [54, 235] width 54 height 12
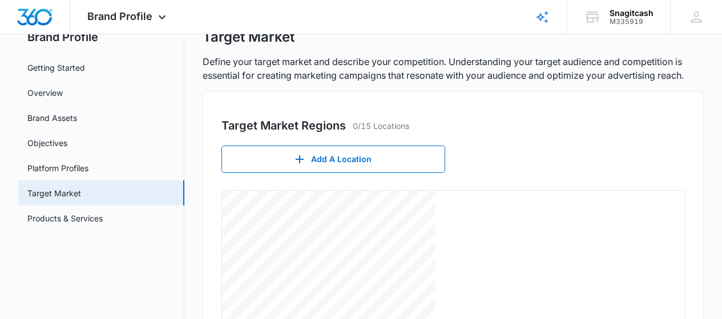
scroll to position [57, 0]
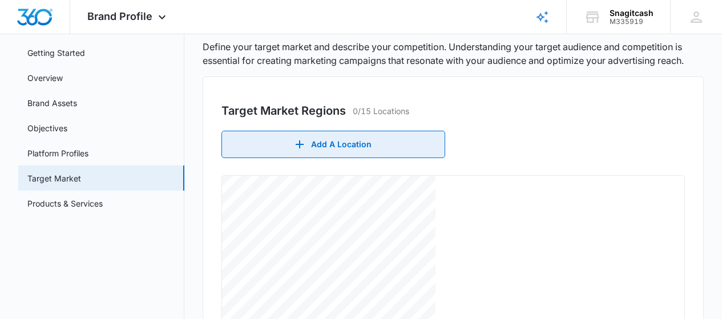
click at [343, 144] on button "Add A Location" at bounding box center [333, 144] width 224 height 27
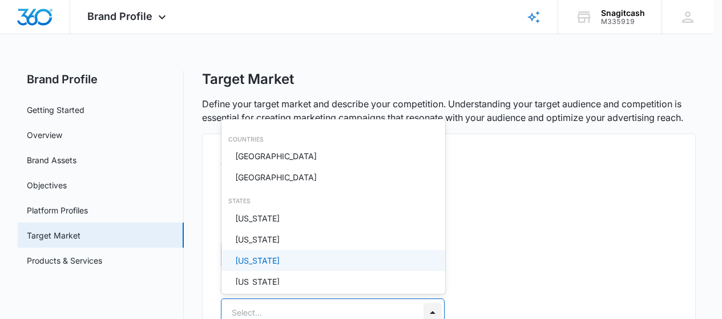
click at [428, 258] on body "Brand Profile Apps Reputation Websites Forms CRM Email Social Shop Payments POS…" at bounding box center [361, 159] width 722 height 319
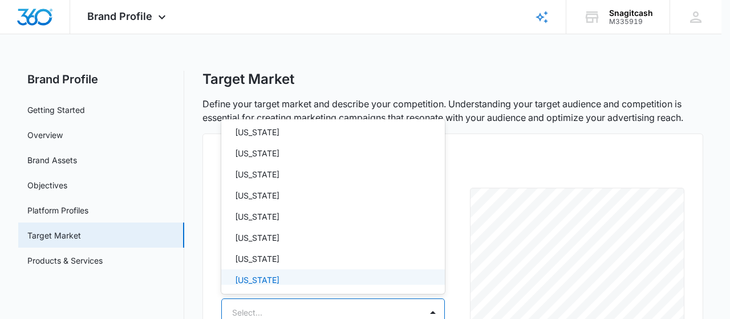
scroll to position [970, 0]
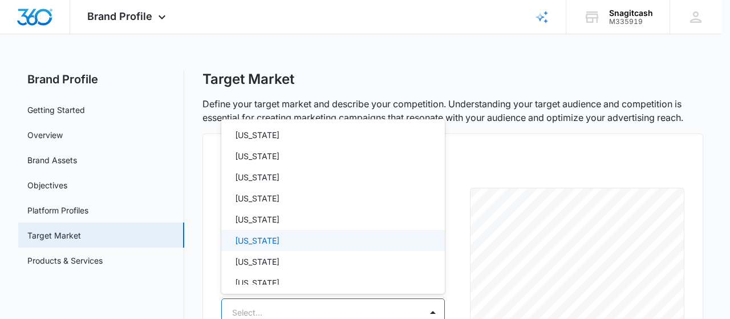
click at [286, 241] on div "Washington" at bounding box center [332, 241] width 194 height 12
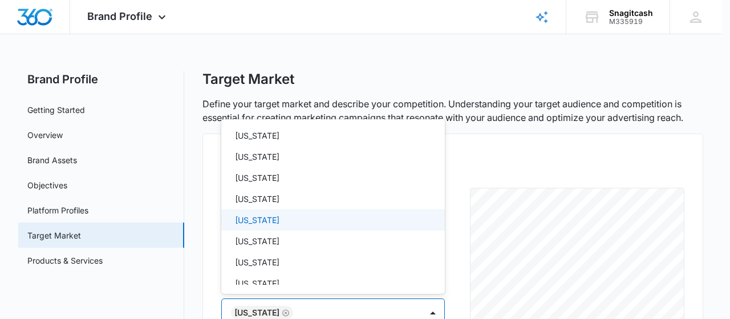
click at [273, 221] on div "Oregon" at bounding box center [332, 220] width 194 height 12
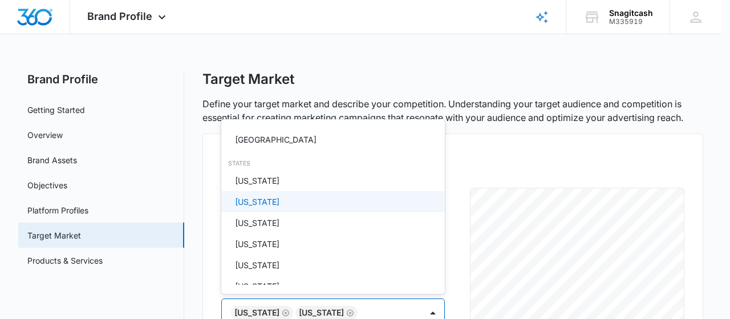
scroll to position [0, 0]
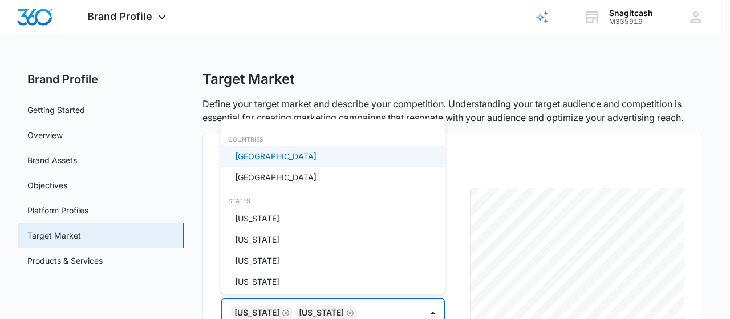
click at [273, 158] on p "United States" at bounding box center [276, 156] width 82 height 12
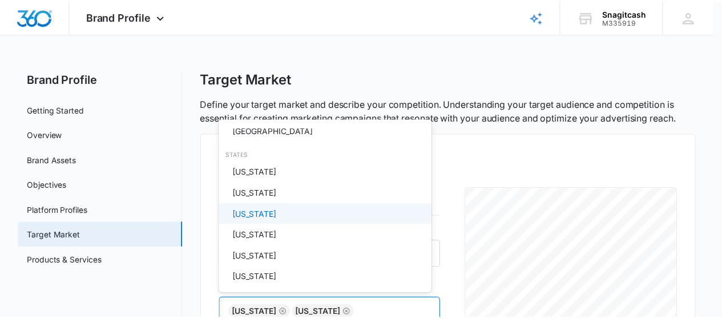
scroll to position [95, 0]
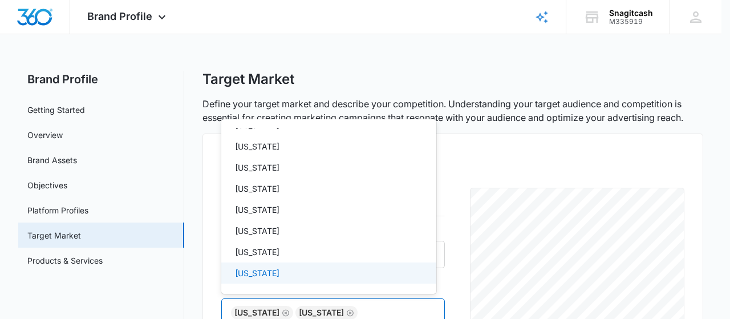
click at [467, 156] on div at bounding box center [365, 159] width 730 height 319
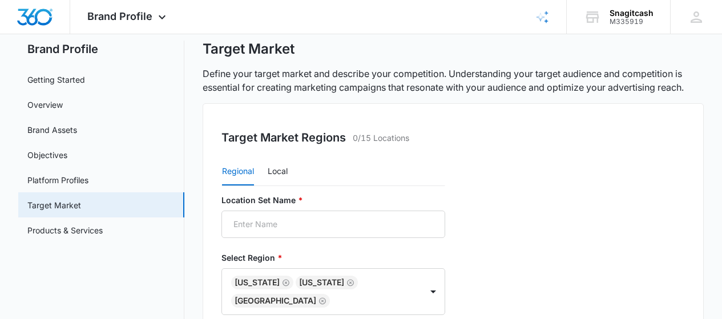
scroll to position [76, 0]
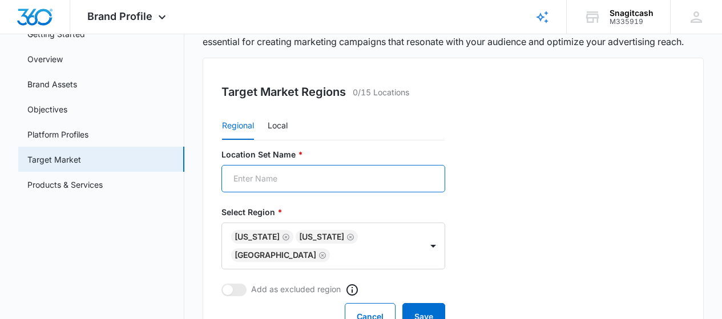
click at [301, 179] on input "Location Set Name *" at bounding box center [333, 178] width 224 height 27
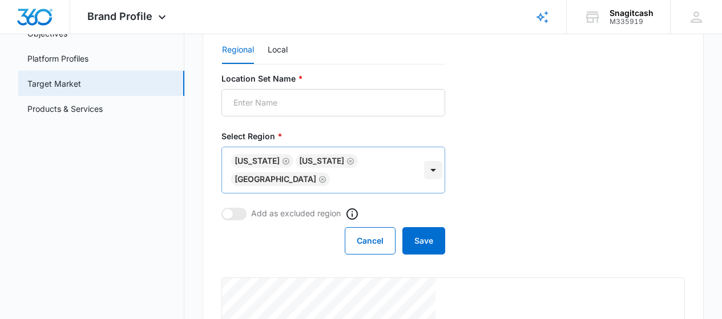
scroll to position [0, 0]
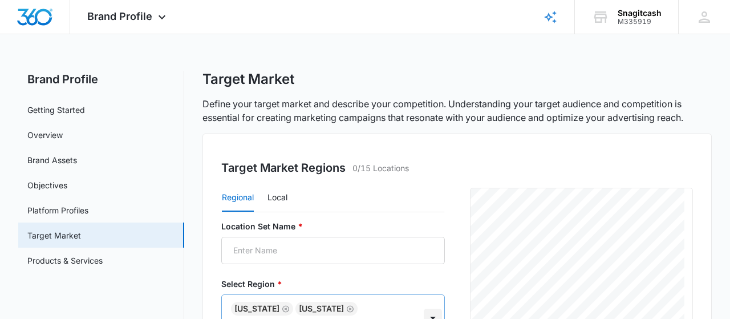
click at [431, 216] on div at bounding box center [365, 159] width 730 height 319
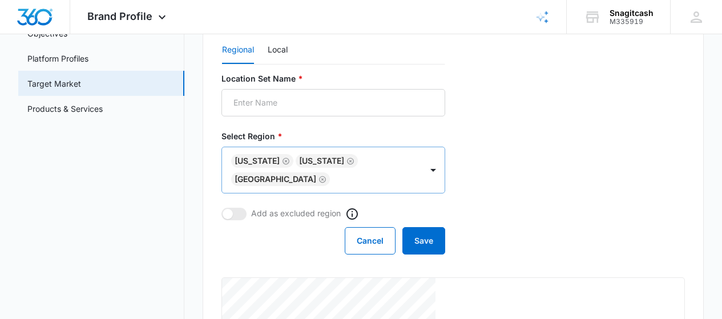
scroll to position [171, 0]
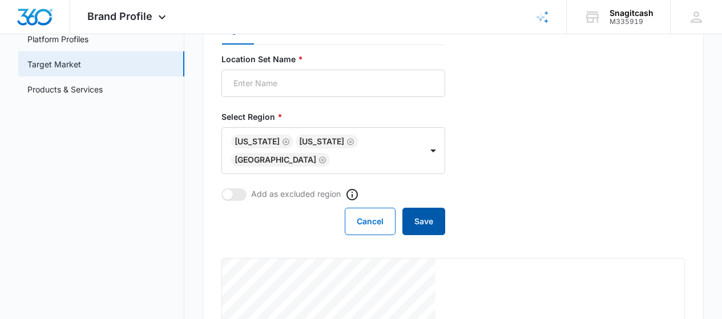
click at [403, 226] on button "Save" at bounding box center [423, 221] width 43 height 27
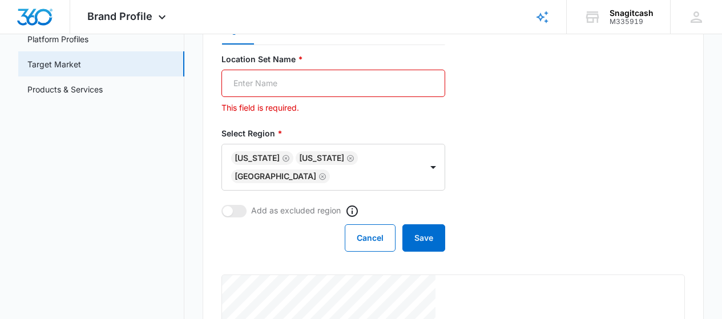
click at [250, 77] on input "Location Set Name *" at bounding box center [333, 83] width 224 height 27
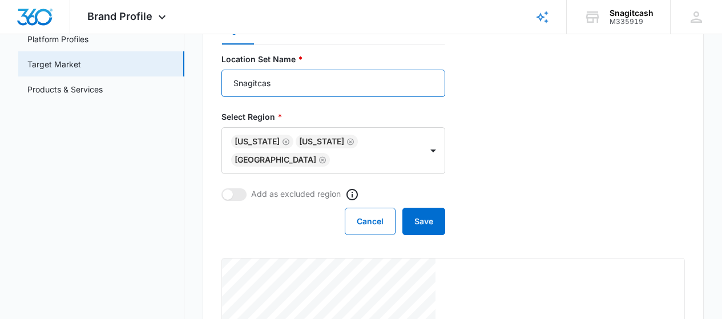
type input "Snagitcash"
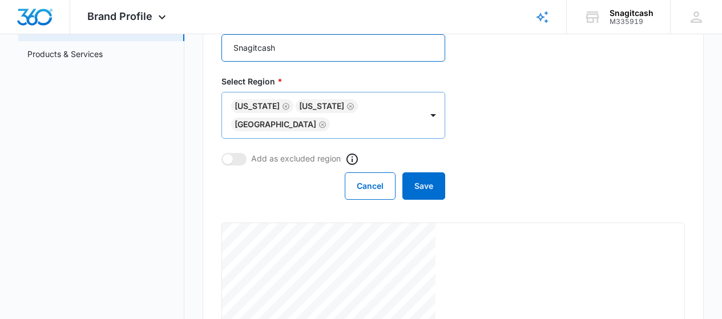
scroll to position [247, 0]
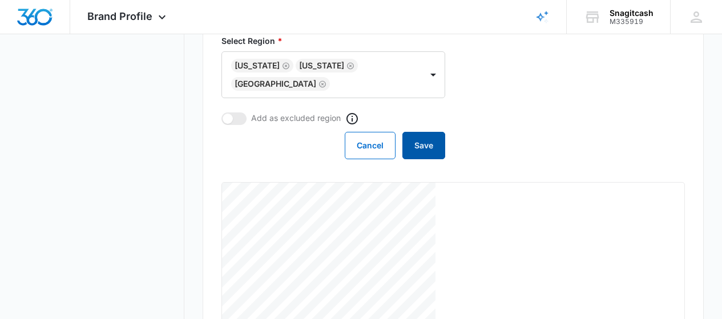
click at [431, 141] on button "Save" at bounding box center [423, 145] width 43 height 27
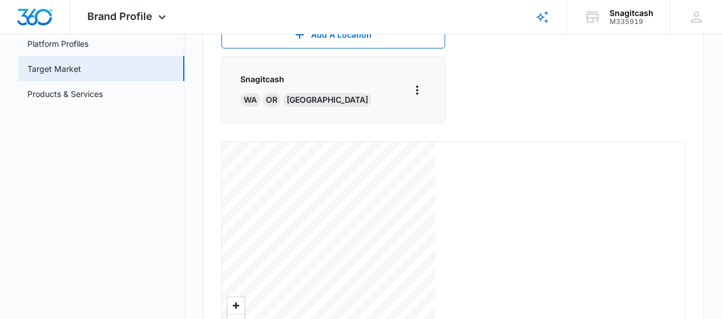
scroll to position [171, 0]
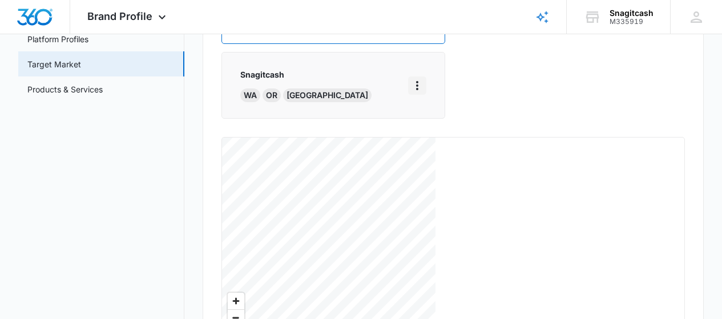
click at [424, 87] on icon "More" at bounding box center [417, 86] width 14 height 14
click at [349, 128] on div "Add A Location Snagitcash WA OR USA Edit Delete" at bounding box center [333, 72] width 224 height 111
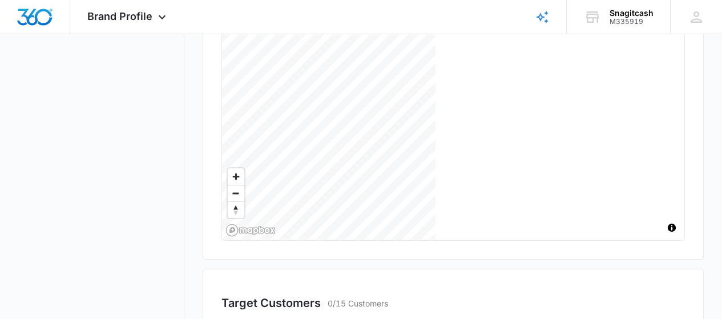
scroll to position [323, 0]
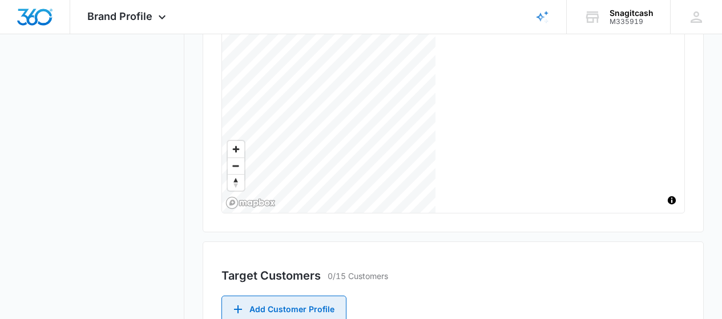
click at [306, 296] on button "Add Customer Profile" at bounding box center [283, 309] width 125 height 27
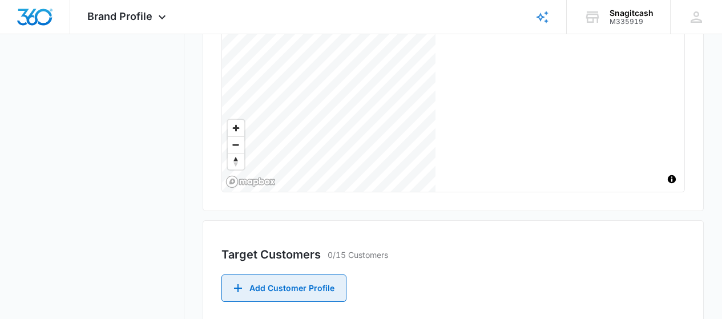
scroll to position [399, 0]
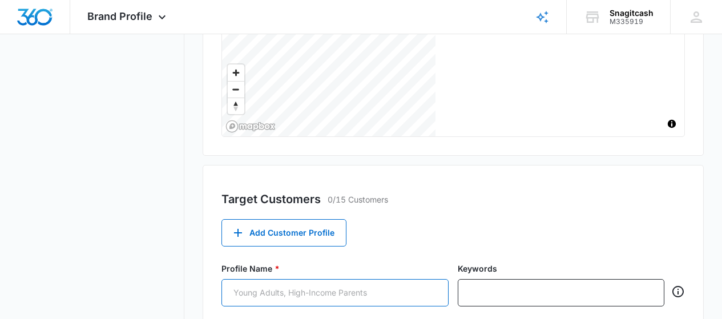
click at [265, 279] on input "Profile Name *" at bounding box center [334, 292] width 227 height 27
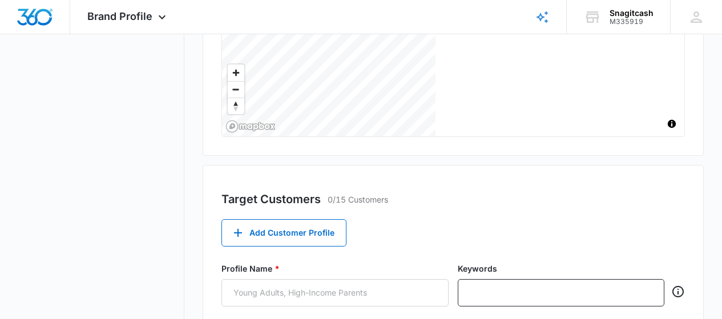
scroll to position [483, 0]
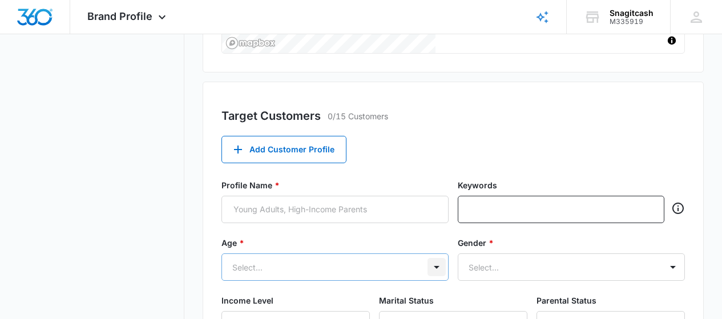
click at [433, 253] on div "Select..." at bounding box center [334, 266] width 227 height 27
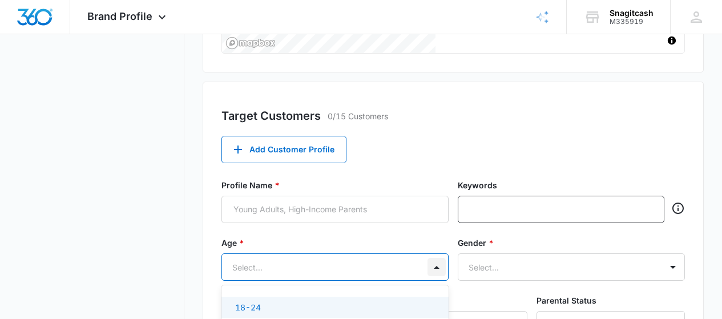
click at [433, 258] on div at bounding box center [436, 267] width 18 height 18
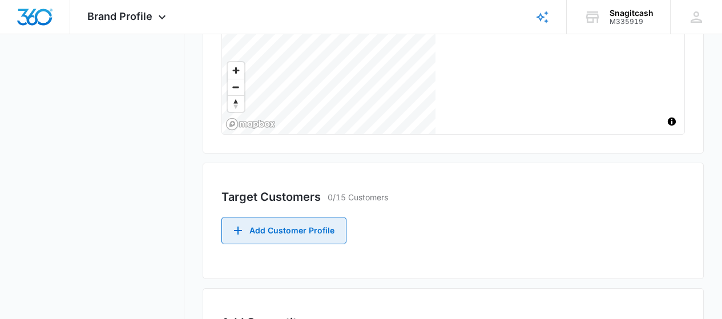
click at [263, 217] on button "Add Customer Profile" at bounding box center [283, 230] width 125 height 27
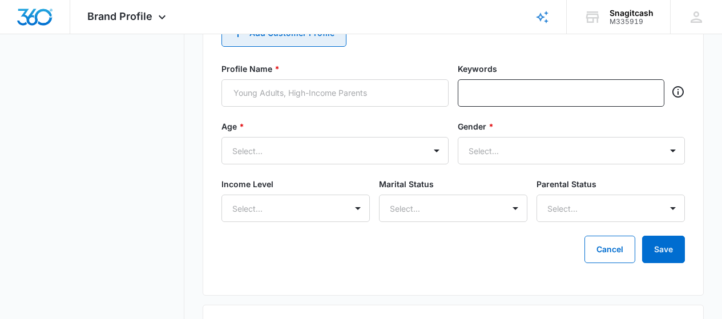
scroll to position [616, 0]
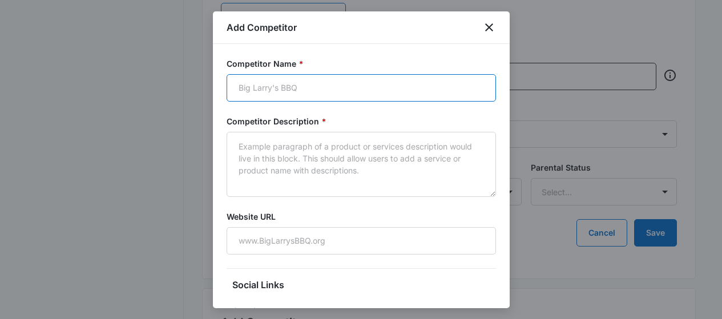
click at [291, 84] on input "Competitor Name *" at bounding box center [361, 87] width 269 height 27
type input "comefindit"
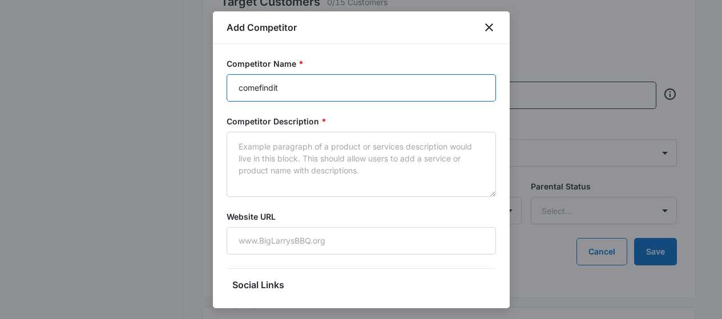
scroll to position [596, 0]
